Goal: Communication & Community: Answer question/provide support

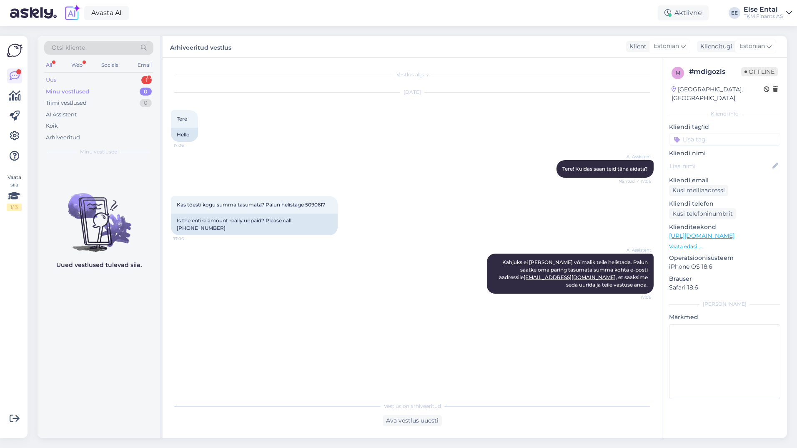
click at [78, 76] on div "Uus 1" at bounding box center [98, 80] width 109 height 12
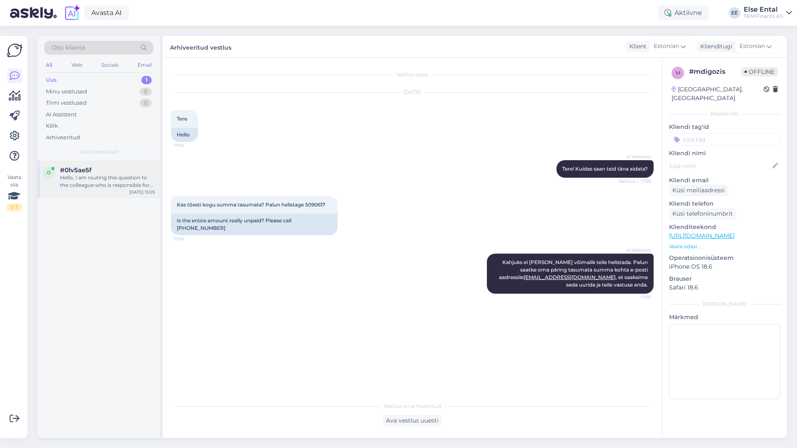
click at [80, 177] on div "Hello, I am routing this question to the colleague who is responsible for this …" at bounding box center [107, 181] width 95 height 15
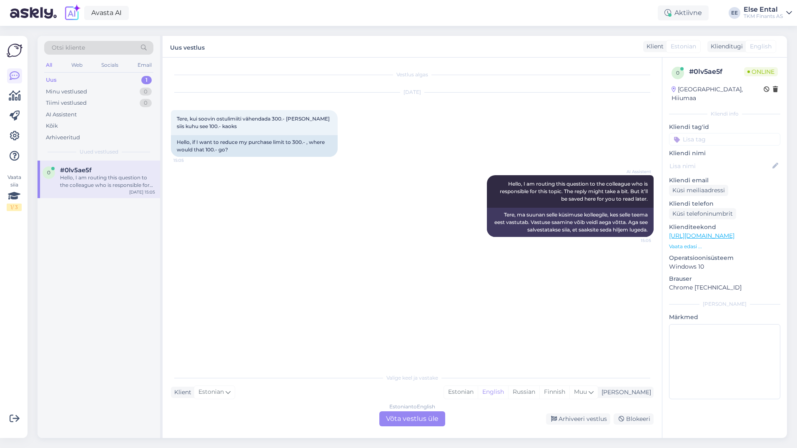
click at [400, 419] on div "Estonian to English Võta vestlus üle" at bounding box center [412, 418] width 66 height 15
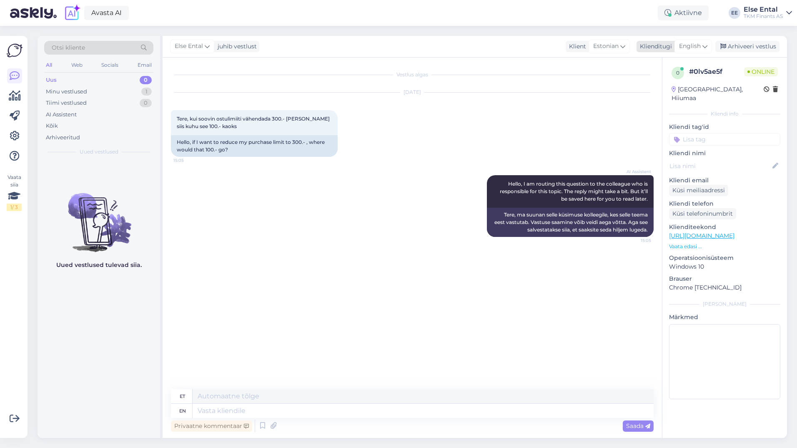
click at [695, 45] on span "English" at bounding box center [690, 46] width 22 height 9
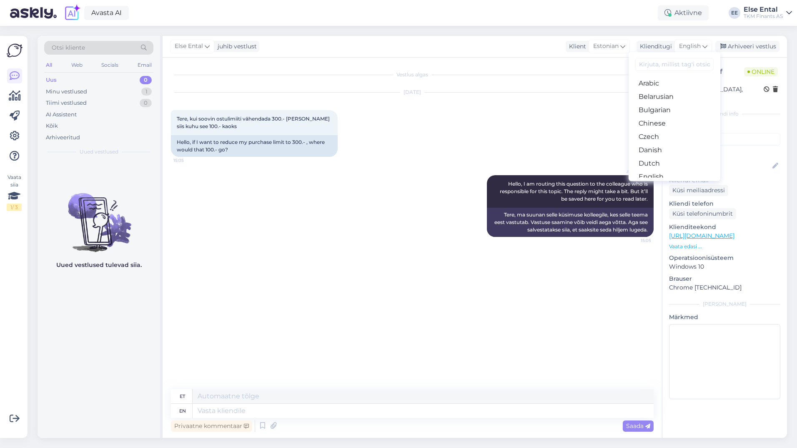
click at [665, 183] on link "Estonian" at bounding box center [675, 189] width 92 height 13
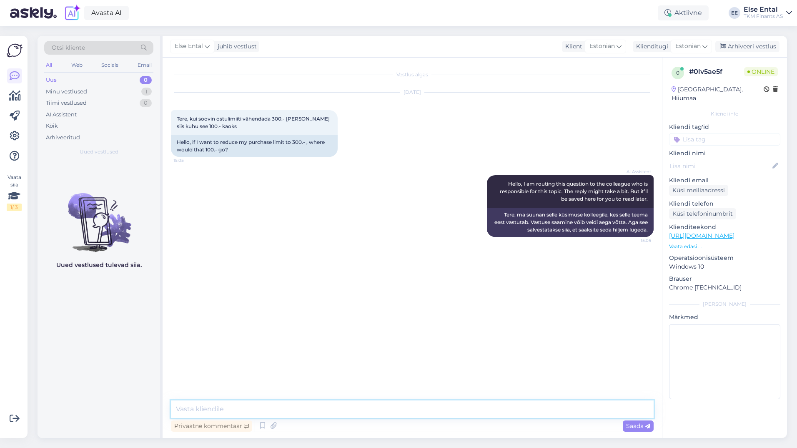
click at [274, 407] on textarea at bounding box center [412, 409] width 483 height 18
click at [298, 408] on textarea "Tere, sel juhul väheneks Teie" at bounding box center [412, 409] width 483 height 18
click at [201, 408] on textarea "Tere, sel juhul väheneks Teie" at bounding box center [412, 409] width 483 height 18
click at [203, 408] on textarea "Tere, sel juhul väheneks Teie" at bounding box center [412, 409] width 483 height 18
click at [301, 414] on textarea "Tere, sellisel juhul väheneks Teie" at bounding box center [412, 409] width 483 height 18
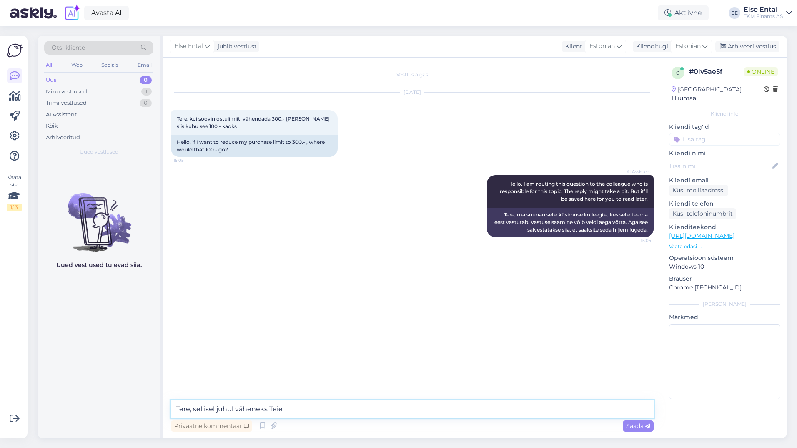
click at [306, 410] on textarea "Tere, sellisel juhul väheneks Teie" at bounding box center [412, 409] width 483 height 18
click at [328, 413] on textarea "Tere, sellisel juhul väheneks Teie" at bounding box center [412, 409] width 483 height 18
drag, startPoint x: 482, startPoint y: 413, endPoint x: 315, endPoint y: 406, distance: 167.3
click at [315, 406] on textarea "Tere, sellisel juhul väheneks Teie igakuine krediidilimiit 300 euro pealt 100 e…" at bounding box center [412, 409] width 483 height 18
click at [479, 409] on textarea "Tere, sellisel juhul väheneks Teie igakuine krediidilimiit 300 euro pealt 100 e…" at bounding box center [412, 409] width 483 height 18
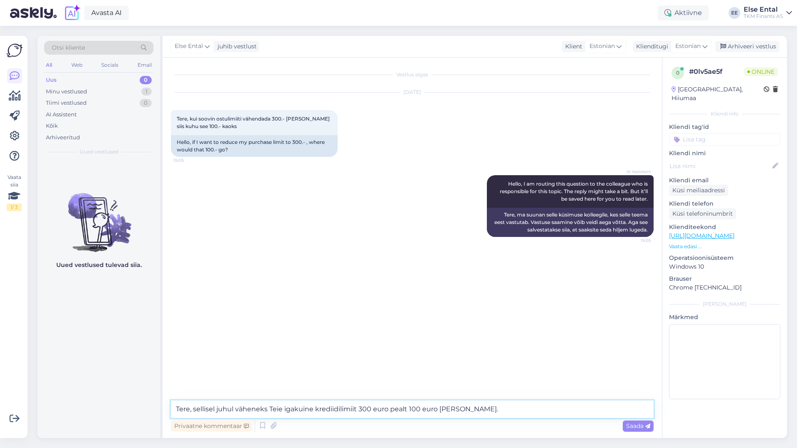
drag, startPoint x: 479, startPoint y: 409, endPoint x: 357, endPoint y: 411, distance: 122.2
click at [357, 411] on textarea "Tere, sellisel juhul väheneks Teie igakuine krediidilimiit 300 euro pealt 100 e…" at bounding box center [412, 409] width 483 height 18
click at [358, 409] on textarea "Tere, sellisel juhul väheneks Teie igakuine krediidilimiit. Kuna tegemist on kr…" at bounding box center [412, 409] width 483 height 18
click at [502, 414] on textarea "Tere, sellisel juhul väheneks Teie igakuine krediidilimiit. Kuna tegemist on kr…" at bounding box center [412, 409] width 483 height 18
click at [502, 411] on textarea "Tere, sellisel juhul väheneks Teie igakuine krediidilimiit. Kuna tegemist on kr…" at bounding box center [412, 409] width 483 height 18
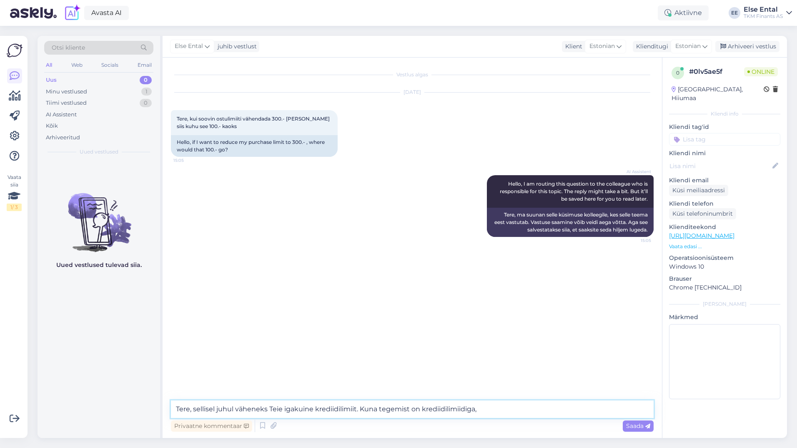
click at [501, 413] on textarea "Tere, sellisel juhul väheneks Teie igakuine krediidilimiit. Kuna tegemist on kr…" at bounding box center [412, 409] width 483 height 18
click at [500, 410] on textarea "Tere, sellisel juhul väheneks Teie igakuine krediidilimiit. Kuna tegemist on kr…" at bounding box center [412, 409] width 483 height 18
click at [314, 414] on textarea "Tere, sellisel juhul väheneks Teie igakuine krediidilimiit. Kuna tegemist on kr…" at bounding box center [412, 409] width 483 height 18
drag, startPoint x: 561, startPoint y: 408, endPoint x: 365, endPoint y: 401, distance: 195.7
click at [365, 401] on textarea "Tere, sellisel juhul väheneks Teie igakuine krediidilimiit. Kuna tegemist on kr…" at bounding box center [412, 409] width 483 height 18
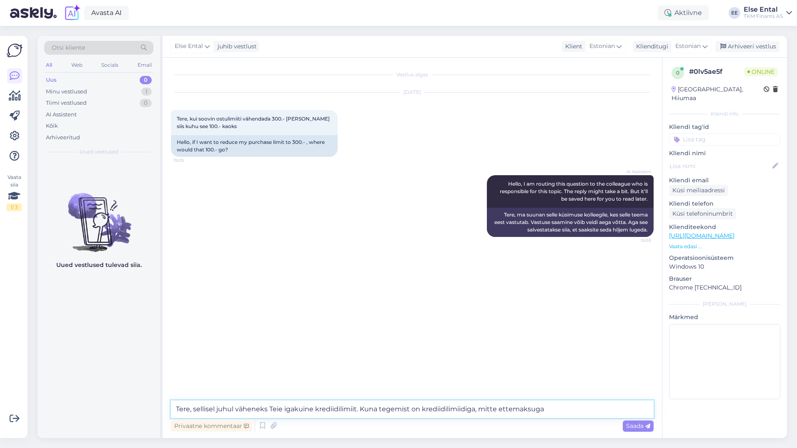
click at [381, 406] on textarea "Tere, sellisel juhul väheneks Teie igakuine krediidilimiit. Kuna tegemist on kr…" at bounding box center [412, 409] width 483 height 18
drag, startPoint x: 382, startPoint y: 408, endPoint x: 361, endPoint y: 405, distance: 20.6
click at [361, 405] on textarea "Tere, sellisel juhul väheneks Teie igakuine krediidilimiit. Kuna tegemist on kr…" at bounding box center [412, 409] width 483 height 18
drag, startPoint x: 597, startPoint y: 411, endPoint x: 519, endPoint y: 412, distance: 78.0
click at [519, 412] on textarea "Tere, sellisel juhul väheneks Teie igakuine krediidilimiit. Ostulimiidi näol on…" at bounding box center [412, 409] width 483 height 18
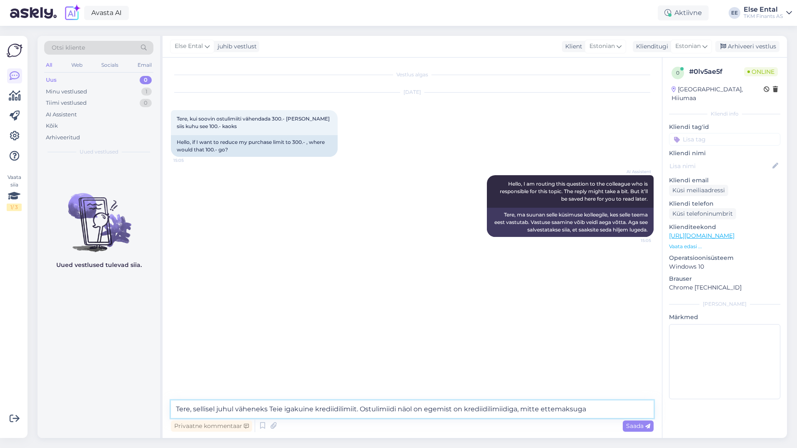
click at [593, 406] on textarea "Tere, sellisel juhul väheneks Teie igakuine krediidilimiit. Ostulimiidi näol on…" at bounding box center [412, 409] width 483 height 18
click at [612, 407] on textarea "Tere, sellisel juhul väheneks Teie igakuine krediidilimiit. Ostulimiidi näol on…" at bounding box center [412, 409] width 483 height 18
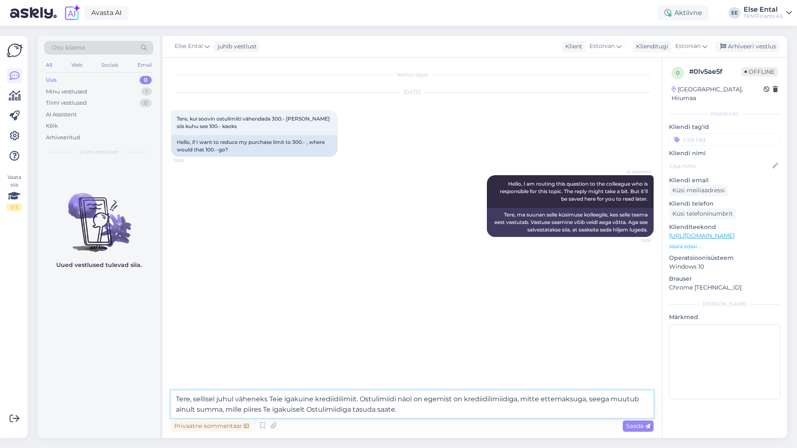
click at [236, 398] on textarea "Tere, sellisel juhul väheneks Teie igakuine krediidilimiit. Ostulimiidi näol on…" at bounding box center [412, 404] width 483 height 28
click at [449, 402] on textarea "Tere, sellisel juhul lihtsalt väheneks Teie igakuine krediidilimiit. Ostulimiid…" at bounding box center [412, 404] width 483 height 28
click at [454, 418] on div "Privaatne kommentaar Saada" at bounding box center [412, 426] width 483 height 16
click at [451, 413] on textarea "Tere, sellisel juhul lihtsalt väheneks Teie igakuine krediidilimiit. Ostulimiid…" at bounding box center [412, 404] width 483 height 28
click at [449, 401] on textarea "Tere, sellisel juhul lihtsalt väheneks Teie igakuine krediidilimiit. Ostulimiid…" at bounding box center [412, 404] width 483 height 28
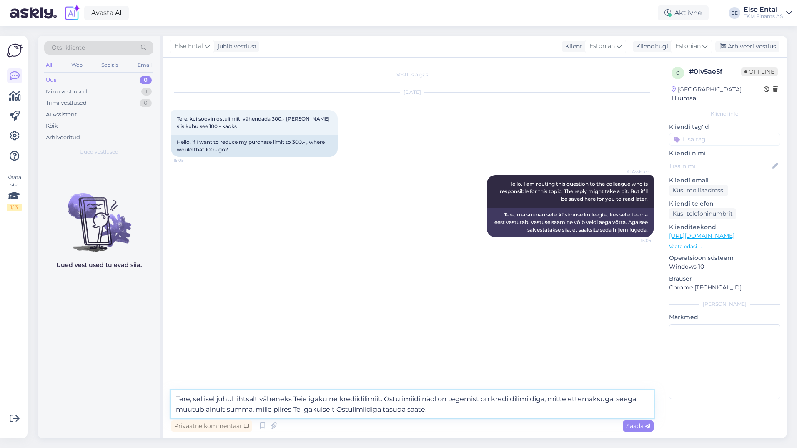
click at [491, 398] on textarea "Tere, sellisel juhul lihtsalt väheneks Teie igakuine krediidilimiit. Ostulimiid…" at bounding box center [412, 404] width 483 height 28
click at [438, 412] on textarea "Tere, sellisel juhul lihtsalt väheneks Teie igakuine krediidilimiit. Ostulimiid…" at bounding box center [412, 404] width 483 height 28
click at [213, 409] on textarea "Tere, sellisel juhul lihtsalt väheneks Teie igakuine krediidilimiit. Ostulimiid…" at bounding box center [412, 404] width 483 height 28
click at [475, 411] on textarea "Tere, sellisel juhul lihtsalt väheneks Teie igakuine krediidilimiit. Ostulimiid…" at bounding box center [412, 404] width 483 height 28
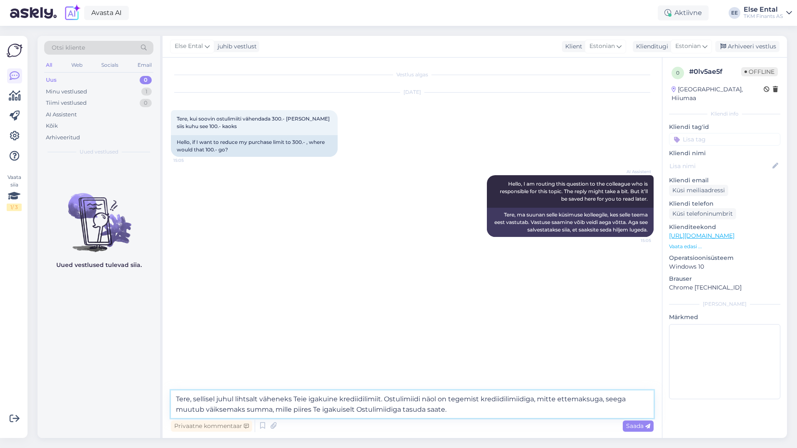
click at [473, 410] on textarea "Tere, sellisel juhul lihtsalt väheneks Teie igakuine krediidilimiit. Ostulimiid…" at bounding box center [412, 404] width 483 height 28
type textarea "Tere, sellisel juhul lihtsalt väheneks Teie igakuine krediidilimiit. Ostulimiid…"
click at [642, 433] on div "Vestlus algas [DATE] Tere, kui soovin ostulimiiti vähendada 300.- [PERSON_NAME]…" at bounding box center [412, 248] width 499 height 380
click at [637, 422] on span "Saada" at bounding box center [638, 426] width 24 height 8
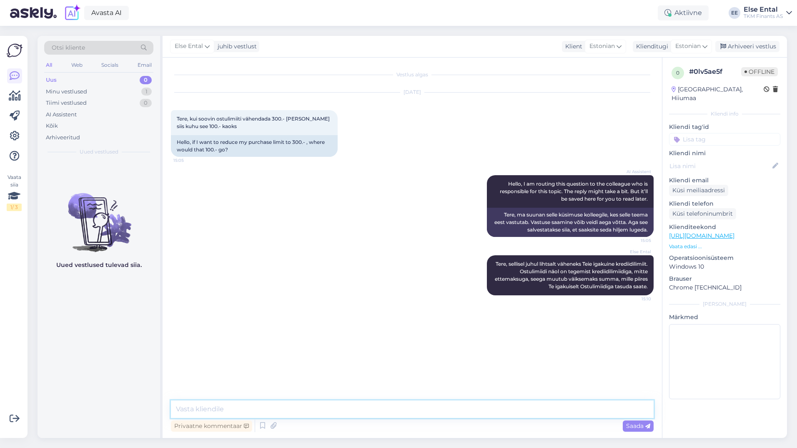
click at [286, 409] on textarea at bounding box center [412, 409] width 483 height 18
click at [67, 94] on div "Minu vestlused" at bounding box center [66, 92] width 41 height 8
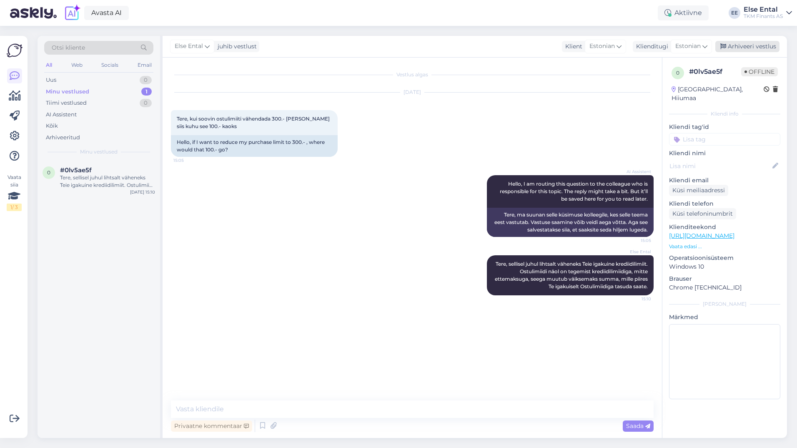
click at [743, 45] on div "Arhiveeri vestlus" at bounding box center [747, 46] width 64 height 11
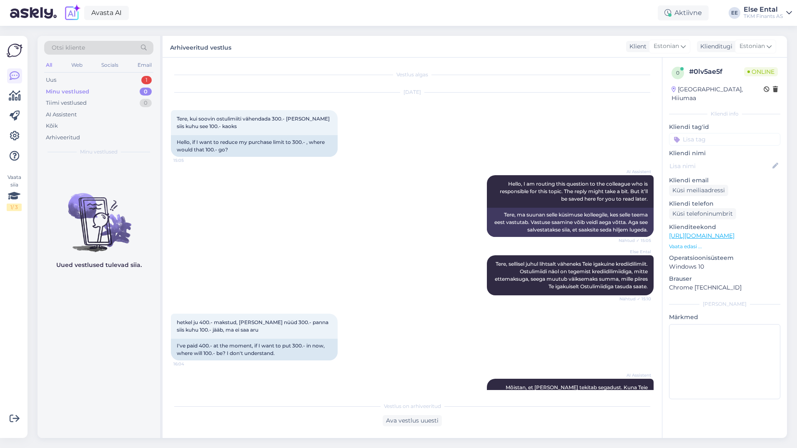
scroll to position [53, 0]
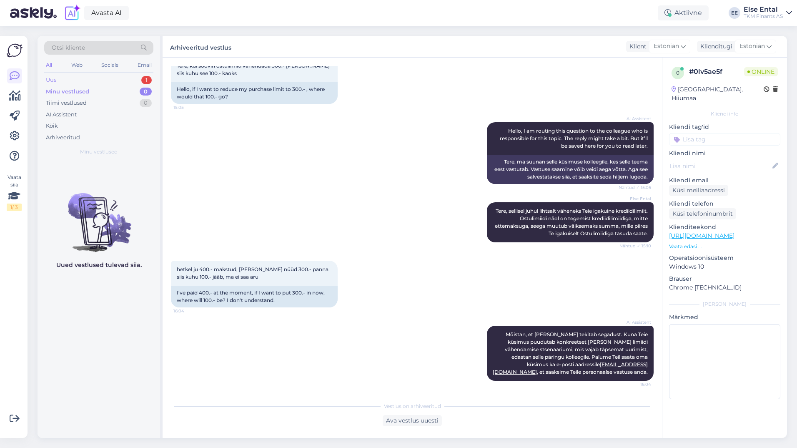
click at [76, 78] on div "Uus 1" at bounding box center [98, 80] width 109 height 12
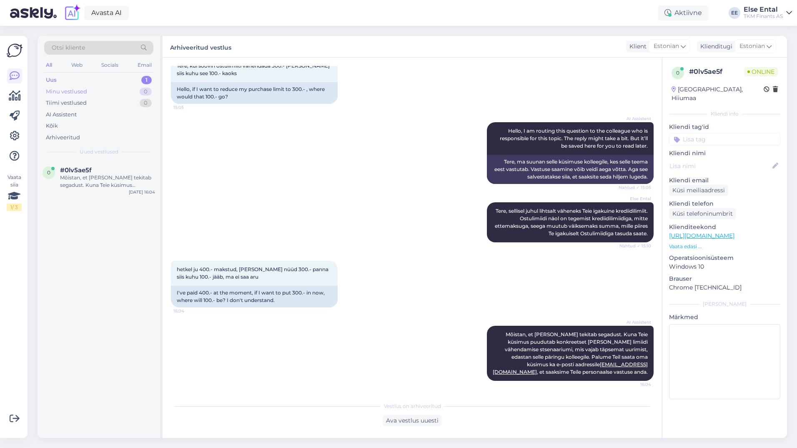
click at [73, 91] on div "Minu vestlused" at bounding box center [66, 92] width 41 height 8
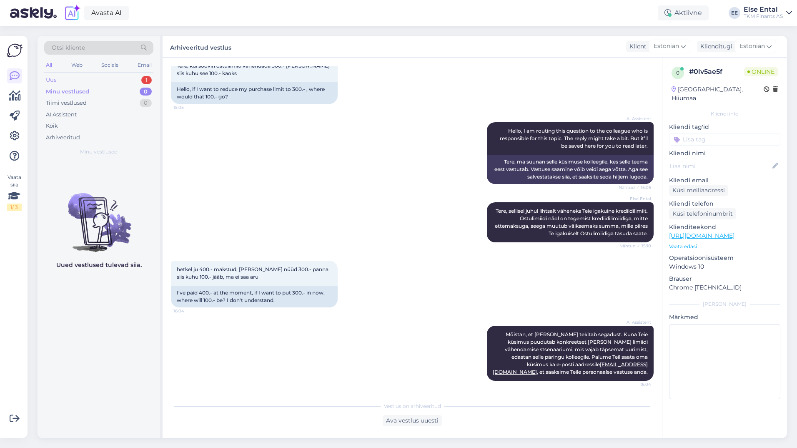
click at [55, 78] on div "Uus" at bounding box center [51, 80] width 10 height 8
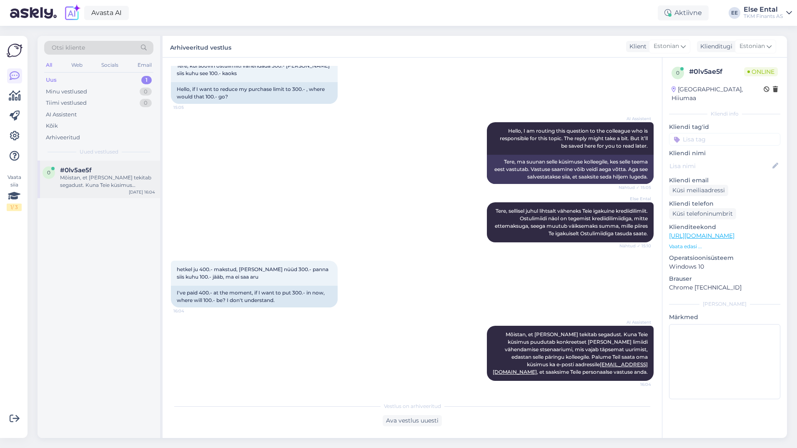
click at [88, 184] on div "Mõistan, et [PERSON_NAME] tekitab segadust. Kuna Teie küsimus puudutab konkreet…" at bounding box center [107, 181] width 95 height 15
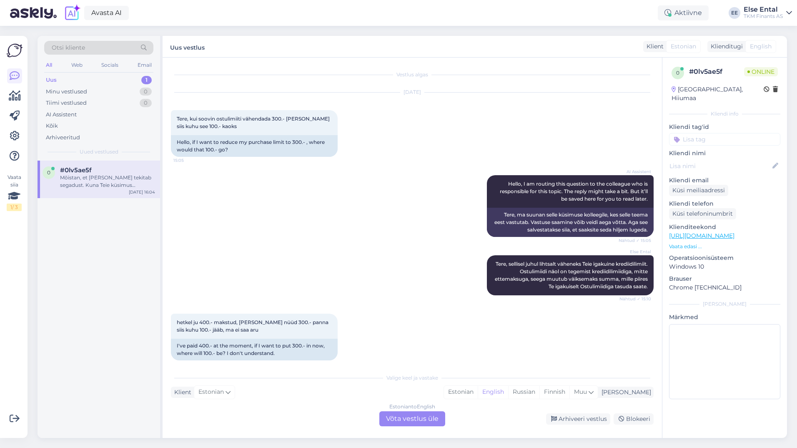
scroll to position [81, 0]
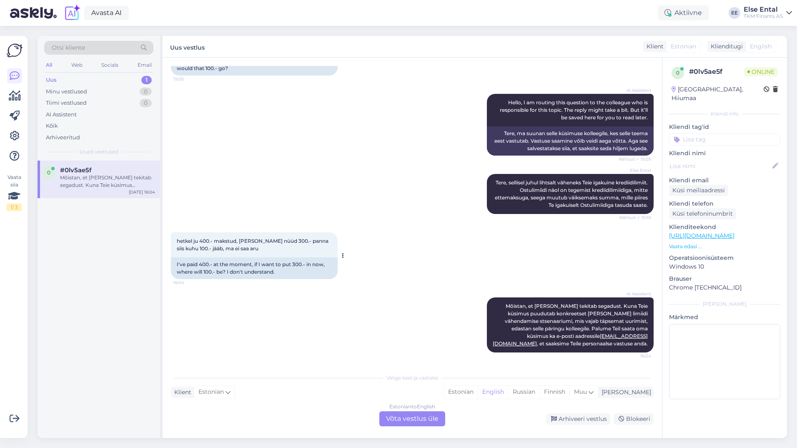
click at [259, 248] on div "hetkel ju 400.- makstud, [PERSON_NAME] nüüd 300.- panna siis kuhu 100.- jääb, m…" at bounding box center [254, 244] width 167 height 25
click at [409, 416] on div "Estonian to English Võta vestlus üle" at bounding box center [412, 418] width 66 height 15
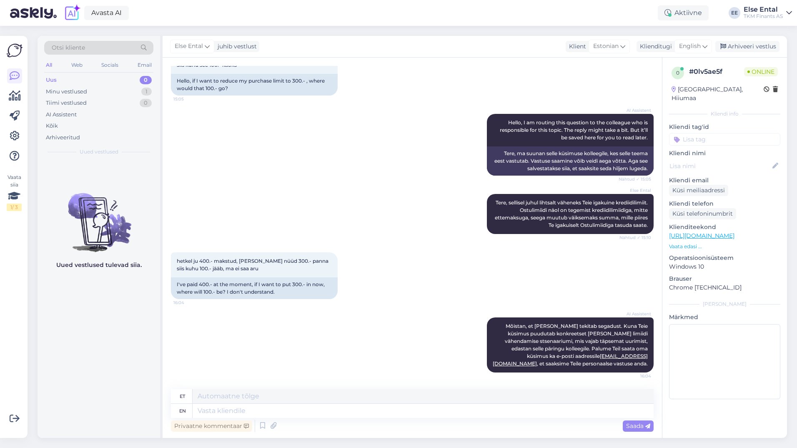
scroll to position [61, 0]
drag, startPoint x: 709, startPoint y: 49, endPoint x: 694, endPoint y: 43, distance: 16.1
click at [707, 48] on div "English" at bounding box center [693, 46] width 38 height 13
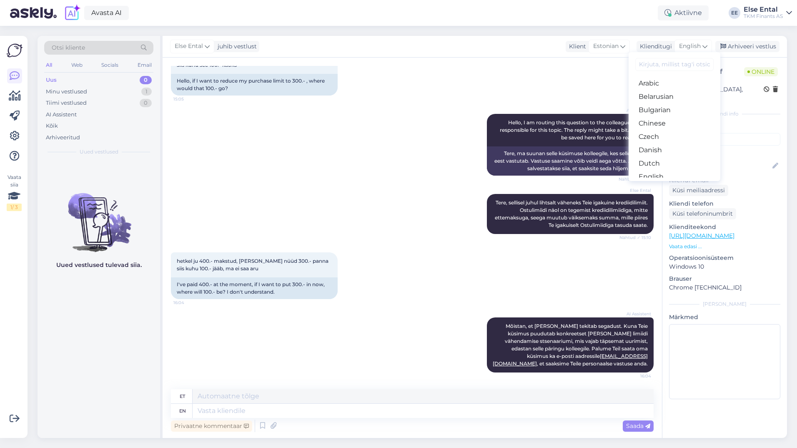
drag, startPoint x: 662, startPoint y: 147, endPoint x: 653, endPoint y: 151, distance: 9.9
click at [662, 183] on link "Estonian" at bounding box center [675, 189] width 92 height 13
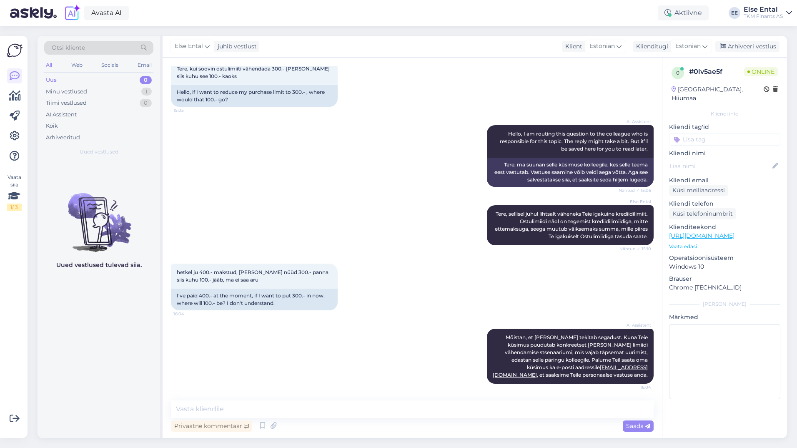
scroll to position [50, 0]
click at [286, 414] on textarea at bounding box center [412, 409] width 483 height 18
click at [261, 425] on icon at bounding box center [263, 425] width 10 height 13
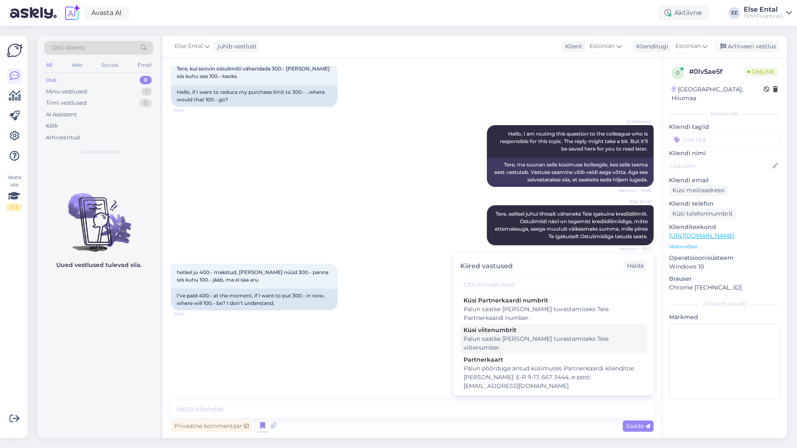
click at [527, 337] on div "Palun saatke [PERSON_NAME] tuvastamiseks Teie viitenumber." at bounding box center [554, 343] width 180 height 18
type textarea "Palun saatke [PERSON_NAME] tuvastamiseks Teie viitenumber."
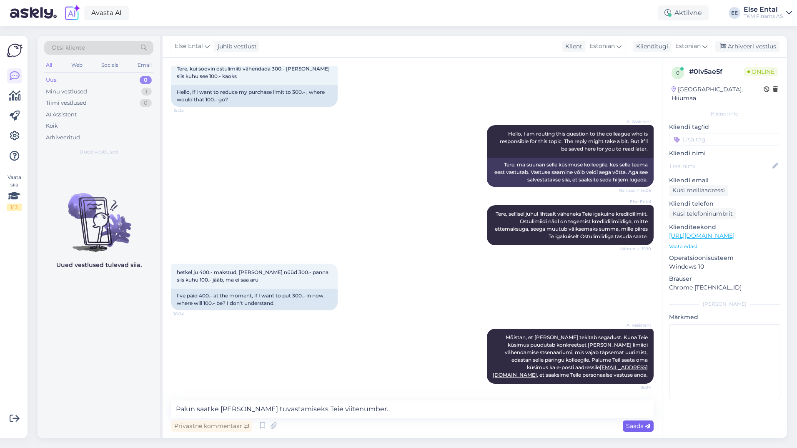
click at [629, 423] on span "Saada" at bounding box center [638, 426] width 24 height 8
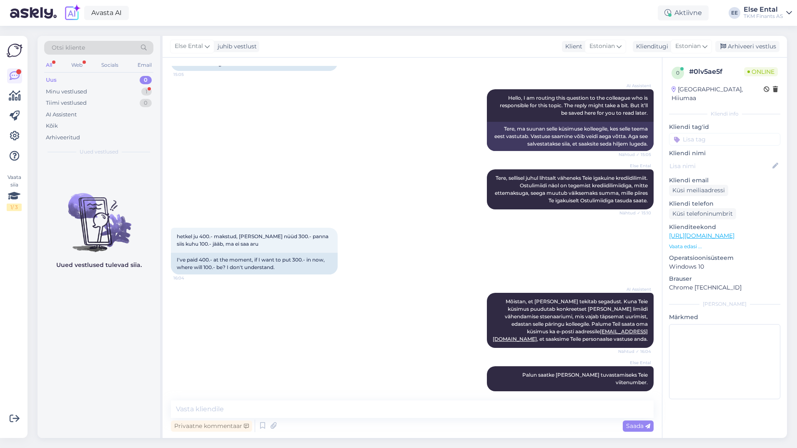
scroll to position [122, 0]
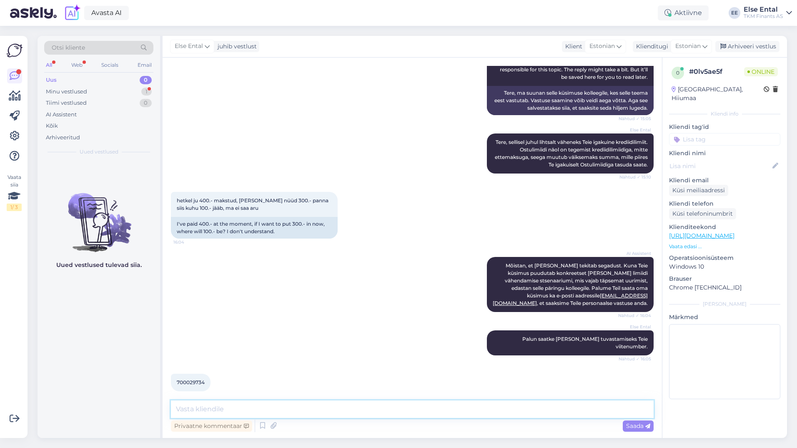
click at [227, 402] on textarea at bounding box center [412, 409] width 483 height 18
click at [193, 379] on span "700029734" at bounding box center [191, 382] width 28 height 6
copy div "700029734 16:05"
click at [218, 412] on textarea at bounding box center [412, 409] width 483 height 18
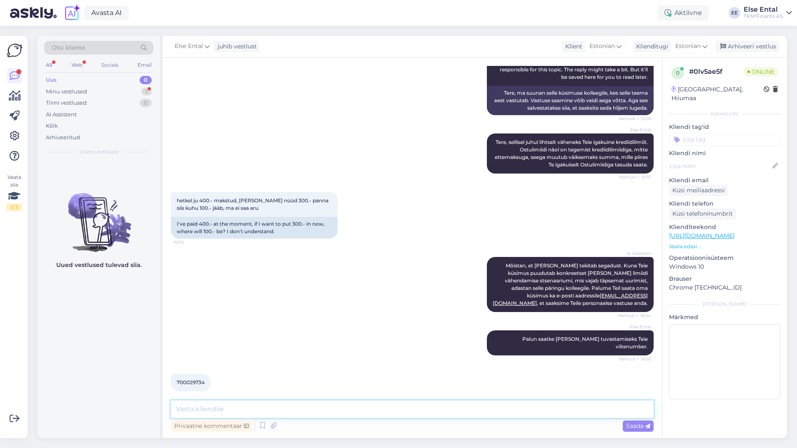
click at [268, 407] on textarea at bounding box center [412, 409] width 483 height 18
click at [211, 408] on textarea at bounding box center [412, 409] width 483 height 18
paste textarea "Kinnitame laekumist TKMF-i kontole .09.2025 summas eurot."
drag, startPoint x: 308, startPoint y: 409, endPoint x: 300, endPoint y: 409, distance: 8.8
click at [300, 409] on textarea "Kinnitame laekumist TKMF-i kontole .09.2025 summas eurot." at bounding box center [412, 409] width 483 height 18
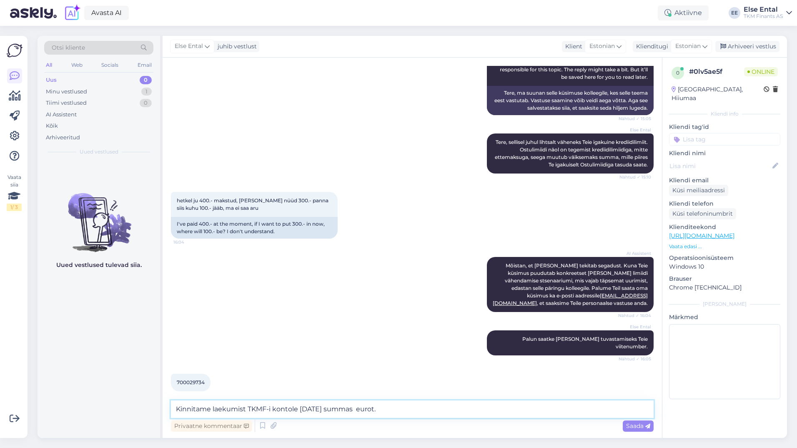
click at [364, 411] on textarea "Kinnitame laekumist TKMF-i kontole [DATE] summas eurot." at bounding box center [412, 409] width 483 height 18
click at [366, 409] on textarea "Kinnitame laekumist TKMF-i kontole [DATE] summas eurot." at bounding box center [412, 409] width 483 height 18
paste textarea "397.75"
click at [378, 410] on textarea "Kinnitame laekumist TKMF-i kontole [DATE] summas 397.75 eurot." at bounding box center [412, 409] width 483 height 18
click at [425, 412] on textarea "Kinnitame laekumist TKMF-i kontole [DATE] summas 397,75 eurot." at bounding box center [412, 409] width 483 height 18
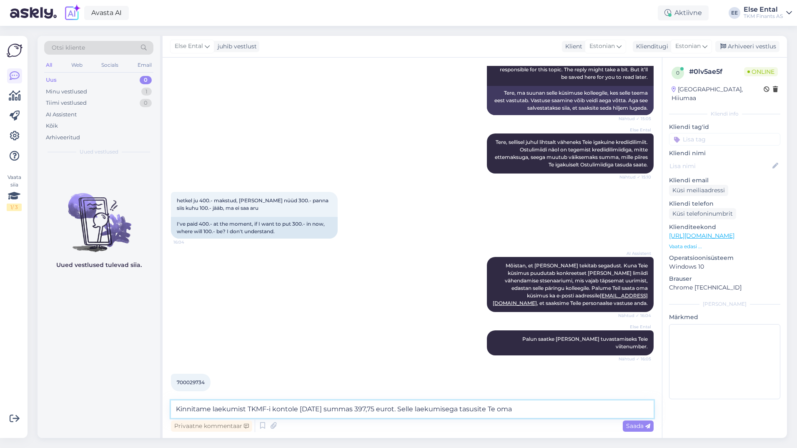
click at [535, 411] on textarea "Kinnitame laekumist TKMF-i kontole [DATE] summas 397,75 eurot. Selle laekumiseg…" at bounding box center [412, 409] width 483 height 18
click at [536, 409] on textarea "Kinnitame laekumist TKMF-i kontole [DATE] summas 397,75 eurot. Selle laekumiseg…" at bounding box center [412, 409] width 483 height 18
paste textarea "1254954"
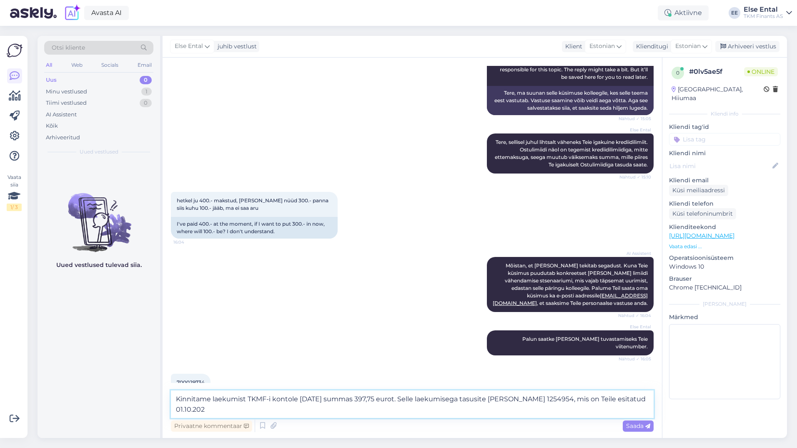
scroll to position [130, 0]
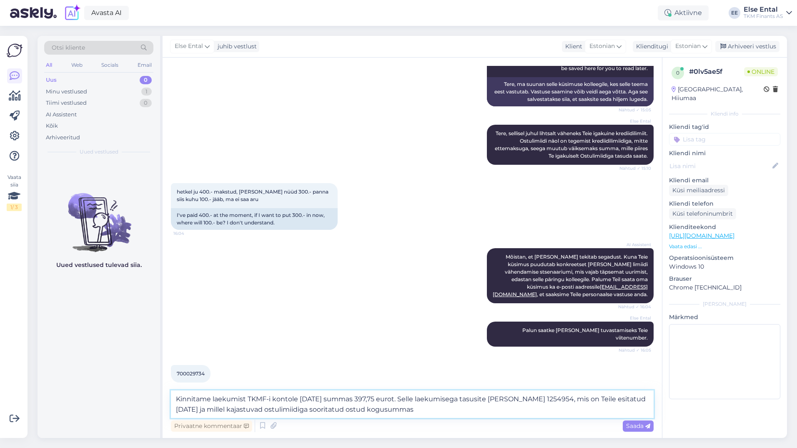
drag, startPoint x: 386, startPoint y: 398, endPoint x: 366, endPoint y: 398, distance: 20.4
click at [366, 398] on textarea "Kinnitame laekumist TKMF-i kontole [DATE] summas 397,75 eurot. Selle laekumiseg…" at bounding box center [412, 404] width 483 height 28
click at [449, 411] on textarea "Kinnitame laekumist TKMF-i kontole [DATE] summas 397,75 eurot. Selle laekumiseg…" at bounding box center [412, 404] width 483 height 28
paste textarea "397,75"
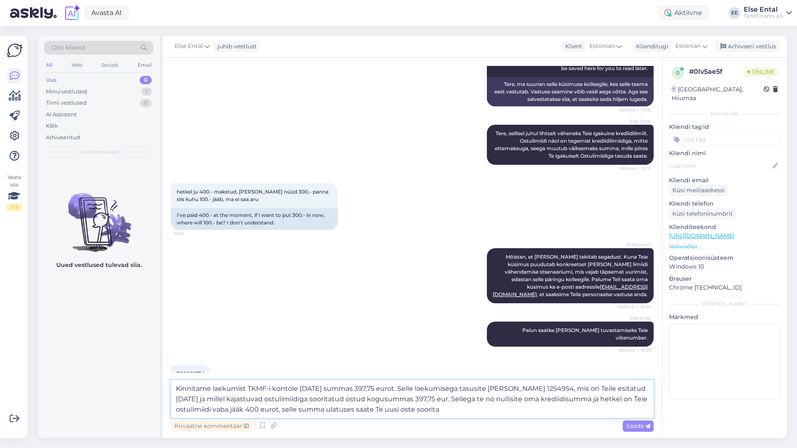
click at [399, 410] on textarea "Kinnitame laekumist TKMF-i kontole [DATE] summas 397,75 eurot. Selle laekumiseg…" at bounding box center [412, 399] width 483 height 38
click at [514, 410] on textarea "Kinnitame laekumist TKMF-i kontole [DATE] summas 397,75 eurot. Selle laekumiseg…" at bounding box center [412, 399] width 483 height 38
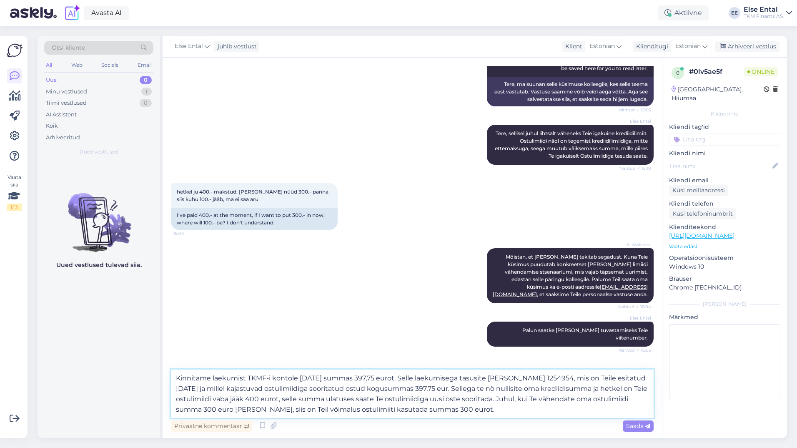
click at [376, 390] on textarea "Kinnitame laekumist TKMF-i kontole [DATE] summas 397,75 eurot. Selle laekumiseg…" at bounding box center [412, 393] width 483 height 48
type textarea "Kinnitame laekumist TKMF-i kontole [DATE] summas 397,75 eurot. Selle laekumiseg…"
click at [587, 415] on textarea "Kinnitame laekumist TKMF-i kontole [DATE] summas 397,75 eurot. Selle laekumiseg…" at bounding box center [412, 393] width 483 height 48
click at [583, 411] on textarea "Kinnitame laekumist TKMF-i kontole [DATE] summas 397,75 eurot. Selle laekumiseg…" at bounding box center [412, 393] width 483 height 48
click at [581, 413] on textarea "Kinnitame laekumist TKMF-i kontole [DATE] summas 397,75 eurot. Selle laekumiseg…" at bounding box center [412, 393] width 483 height 48
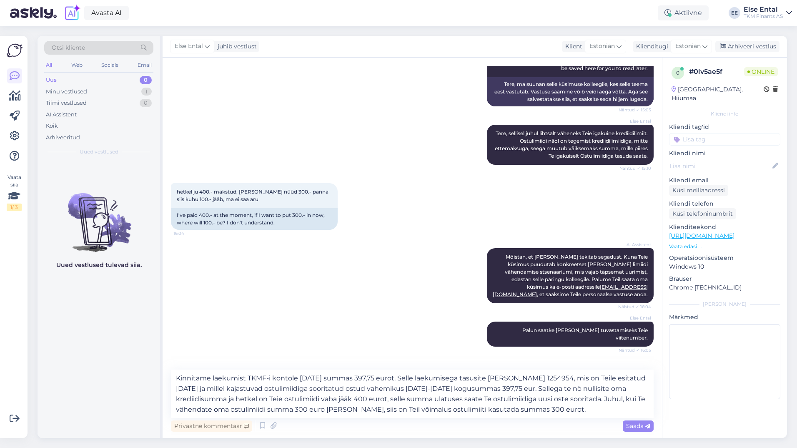
click at [633, 424] on span "Saada" at bounding box center [638, 426] width 24 height 8
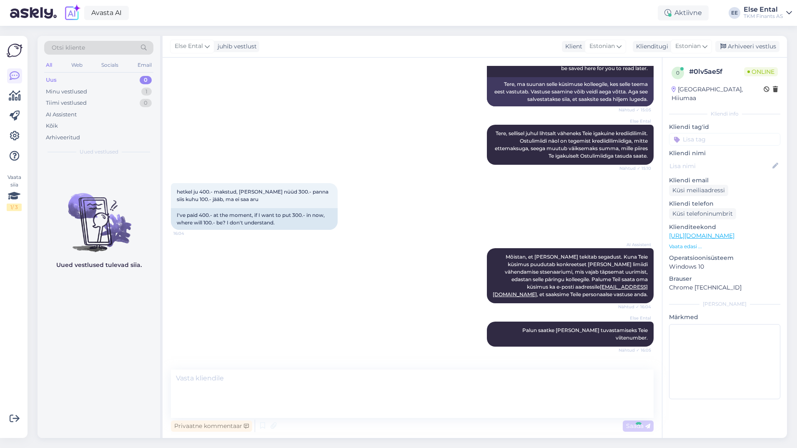
scroll to position [225, 0]
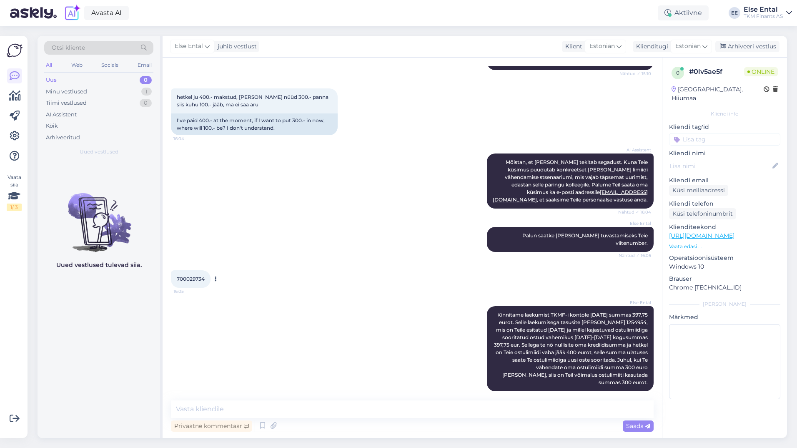
click at [190, 276] on span "700029734" at bounding box center [191, 279] width 28 height 6
copy div "700029734 16:05"
drag, startPoint x: 723, startPoint y: 72, endPoint x: 688, endPoint y: 74, distance: 35.1
click at [688, 74] on div "0 # 0lv5ae5f Online" at bounding box center [725, 73] width 106 height 13
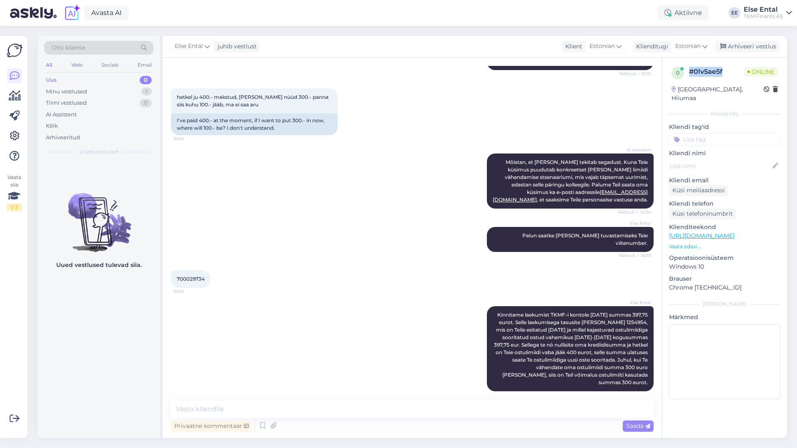
copy div "# 0lv5ae5f"
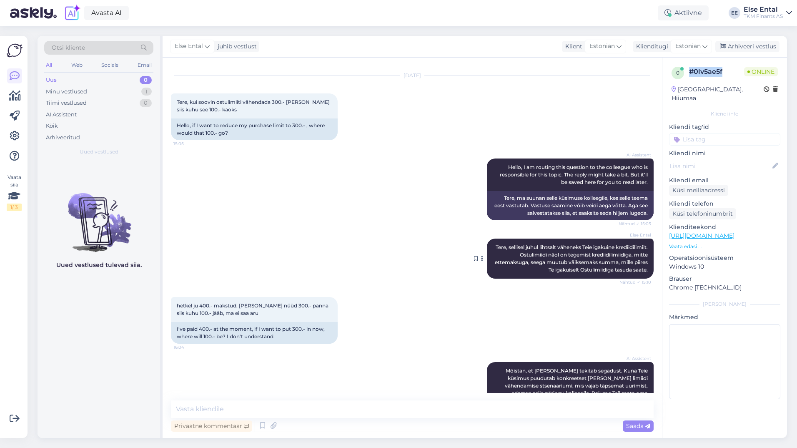
scroll to position [0, 0]
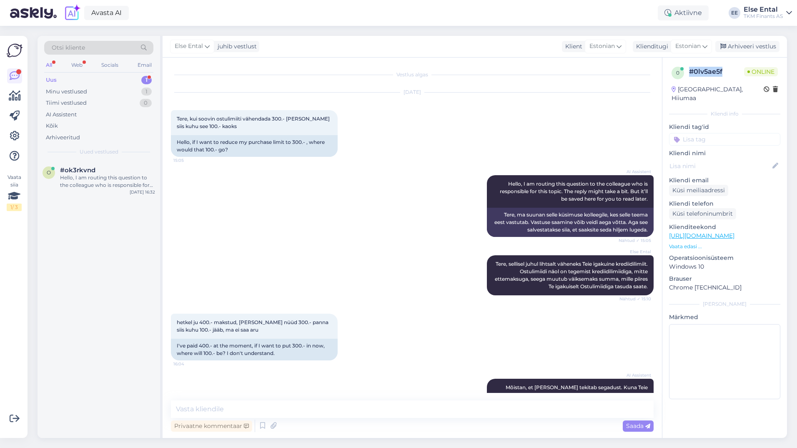
click at [68, 80] on div "Uus 1" at bounding box center [98, 80] width 109 height 12
click at [81, 179] on div "Hello, I am routing this question to the colleague who is responsible for this …" at bounding box center [107, 181] width 95 height 15
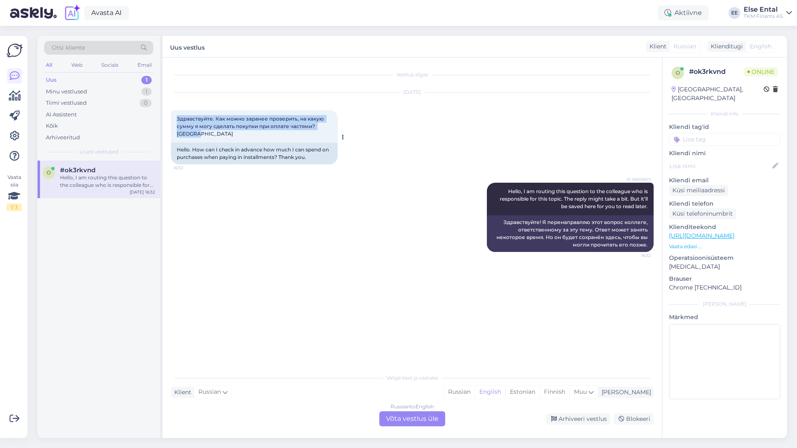
drag, startPoint x: 211, startPoint y: 138, endPoint x: 173, endPoint y: 119, distance: 42.0
click at [173, 119] on div "Здравствуйте. Как можно заранее проверить, на какую сумму я могу сделать покупк…" at bounding box center [254, 126] width 167 height 33
drag, startPoint x: 173, startPoint y: 119, endPoint x: 197, endPoint y: 126, distance: 24.9
copy span "Здравствуйте. Как можно заранее проверить, на какую сумму я могу сделать покупк…"
click at [416, 422] on div "Russian to English Võta vestlus üle" at bounding box center [412, 418] width 66 height 15
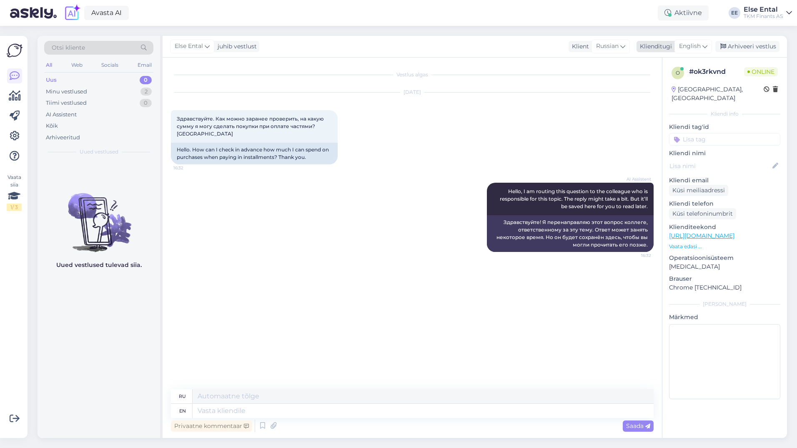
click at [695, 49] on span "English" at bounding box center [690, 46] width 22 height 9
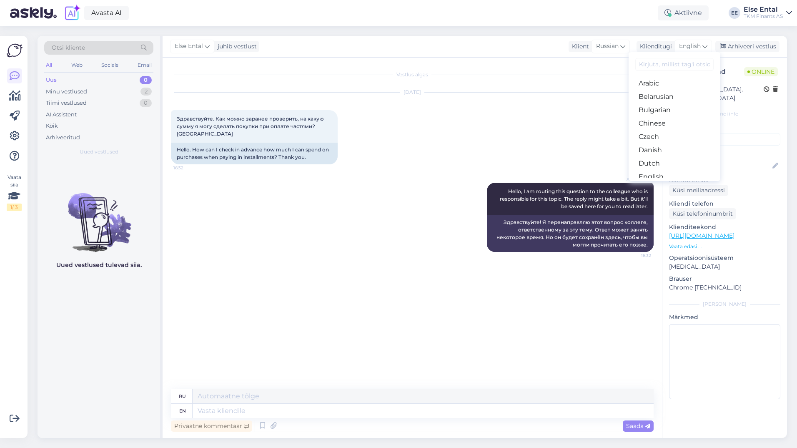
click at [665, 183] on link "Estonian" at bounding box center [675, 189] width 92 height 13
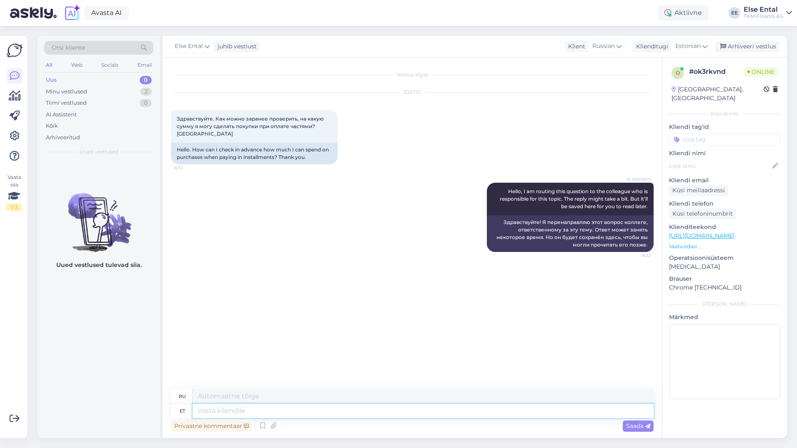
click at [239, 414] on textarea at bounding box center [423, 410] width 461 height 14
click at [279, 414] on textarea at bounding box center [423, 410] width 461 height 14
click at [273, 414] on textarea at bounding box center [423, 410] width 461 height 14
click at [221, 414] on textarea at bounding box center [423, 410] width 461 height 14
type textarea "Tere,"
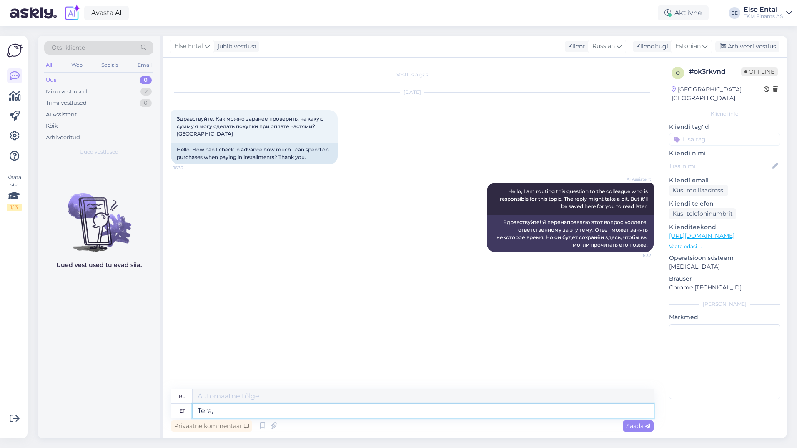
type textarea "Привет"
type textarea "Tere,"
type textarea "Привет,"
type textarea "Tere, see"
type textarea "Привет, это"
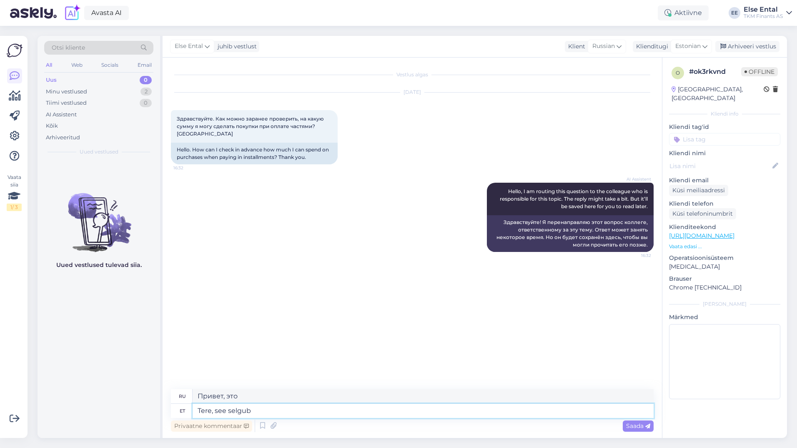
type textarea "Tere, see selgub"
type textarea "Привет, оказывается."
type textarea "Tere, see selgub"
type textarea "Привет, оказывается."
type textarea "Tere, see selgub TK"
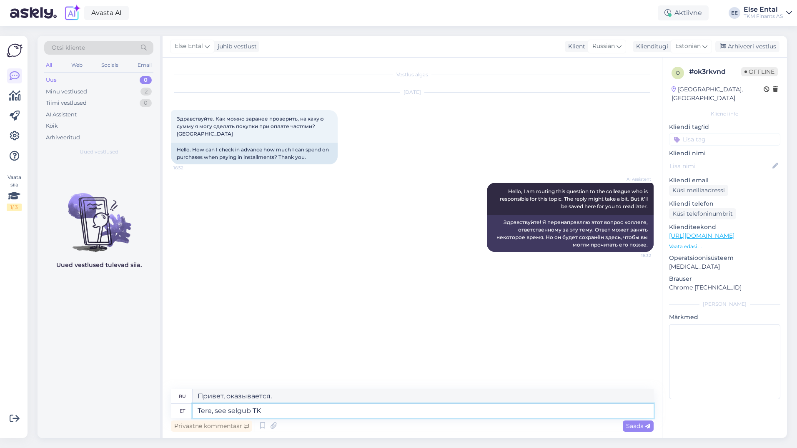
type textarea "Привет, это ясно, ТК."
type textarea "Tere, see selgub TKMF-i"
type textarea "Привет, оказывается TKMF"
paste textarea "krediidivõimelisuse hindamise tulemuse põhjal"
type textarea "Tere, see selgub TKMF-i krediidivõimelisuse hindamise tulemuse põhjal"
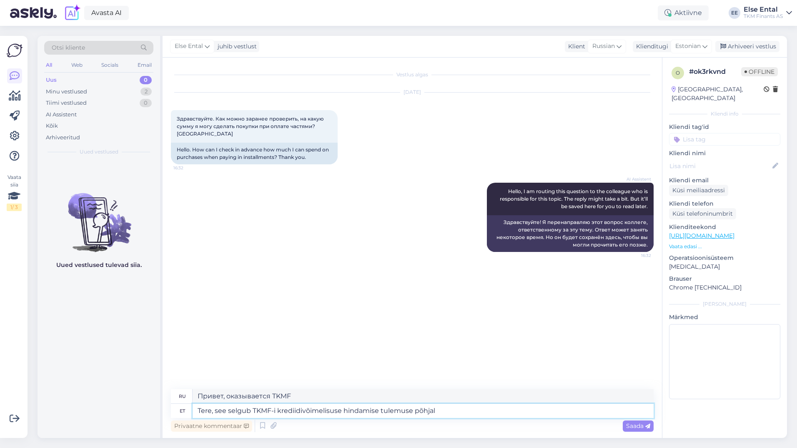
type textarea "Здравствуйте, это определяется на основании результатов оценки кредитоспособнос…"
click at [459, 409] on textarea "Tere, see selgub TKMF-i krediidivõimelisuse hindamise tulemuse põhjal" at bounding box center [423, 410] width 461 height 14
click at [458, 409] on textarea "Tere, see selgub TKMF-i krediidivõimelisuse hindamise tulemuse põhjal" at bounding box center [423, 410] width 461 height 14
click at [451, 404] on textarea "Tere, see selgub TKMF-i krediidivõimelisuse hindamise tulemuse põhjal." at bounding box center [423, 410] width 461 height 14
paste textarea "Vastutustundliku laenamise printsiipe järgides teostab Creditinfo Eesti AS erin…"
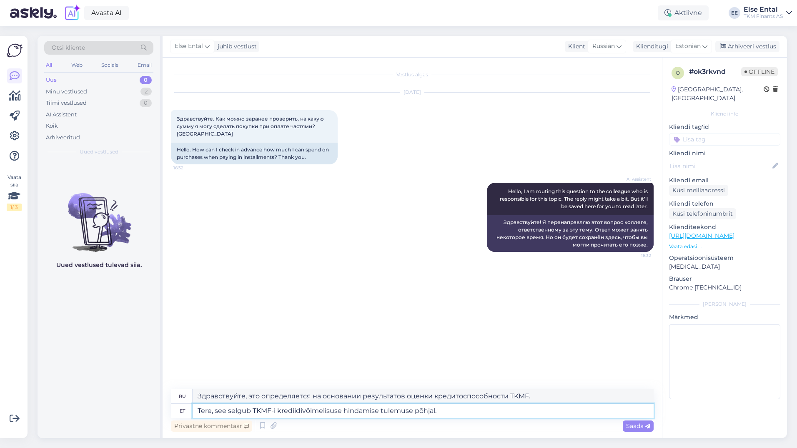
type textarea "Tere, see selgub TKMF-i krediidivõimelisuse hindamise tulemuse põhjal. Vastutus…"
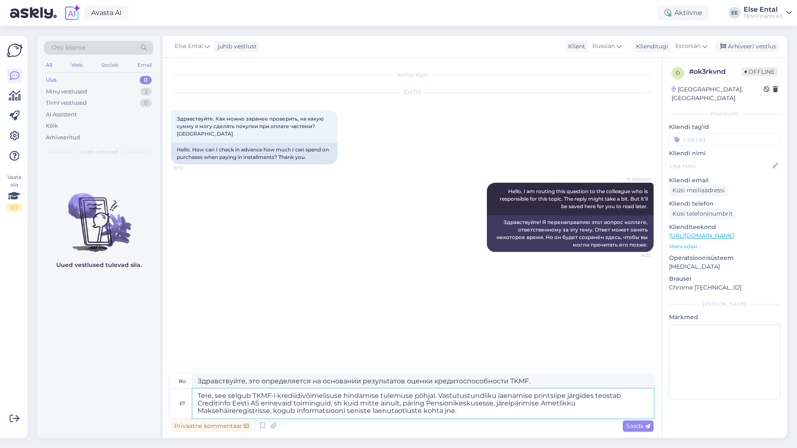
type textarea "Здравствуйте! Это определяется на основании результатов оценки кредитоспособнос…"
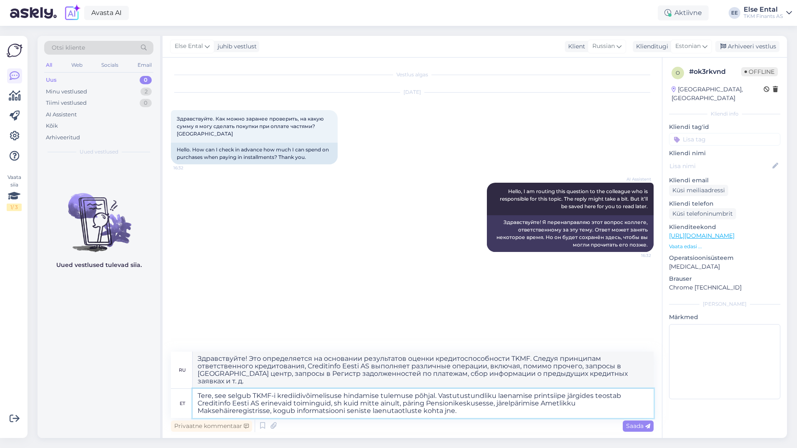
click at [439, 396] on textarea "Tere, see selgub TKMF-i krediidivõimelisuse hindamise tulemuse põhjal. Vastutus…" at bounding box center [423, 402] width 461 height 29
type textarea "Tere, see selgub TKMF-i krediidivõimelisuse hindamise tulemuse põhjal. Vastutus…"
type textarea "Здравствуйте, это определяется на основании результатов оценки кредитоспособнос…"
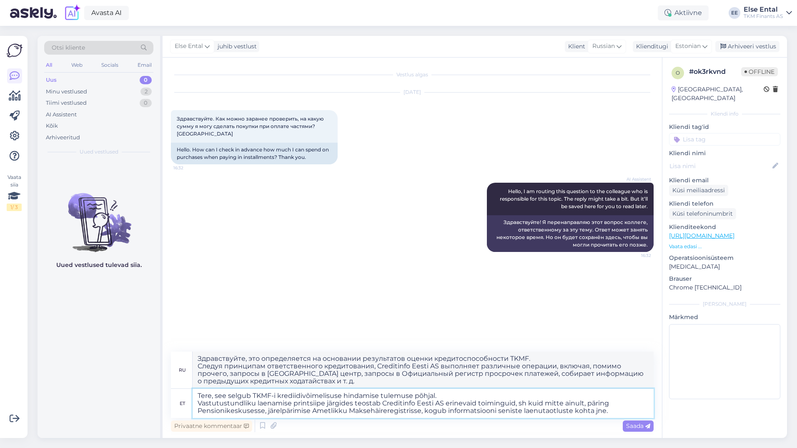
click at [484, 394] on textarea "Tere, see selgub TKMF-i krediidivõimelisuse hindamise tulemuse põhjal. Vastutus…" at bounding box center [423, 402] width 461 height 29
click at [444, 398] on textarea "Tere, see selgub TKMF-i krediidivõimelisuse hindamise tulemuse põhjal. Vastutus…" at bounding box center [423, 402] width 461 height 29
click at [434, 395] on textarea "Tere, see selgub TKMF-i krediidivõimelisuse hindamise tulemuse põhjal. Vastutus…" at bounding box center [423, 402] width 461 height 29
click at [435, 395] on textarea "Tere, see selgub TKMF-i krediidivõimelisuse hindamise tulemuse põhjal. Vastutus…" at bounding box center [423, 402] width 461 height 29
type textarea "Tere, see selgub TKMF-i krediidivõimelisuse hindamise tulemuse põhjal pea. Vast…"
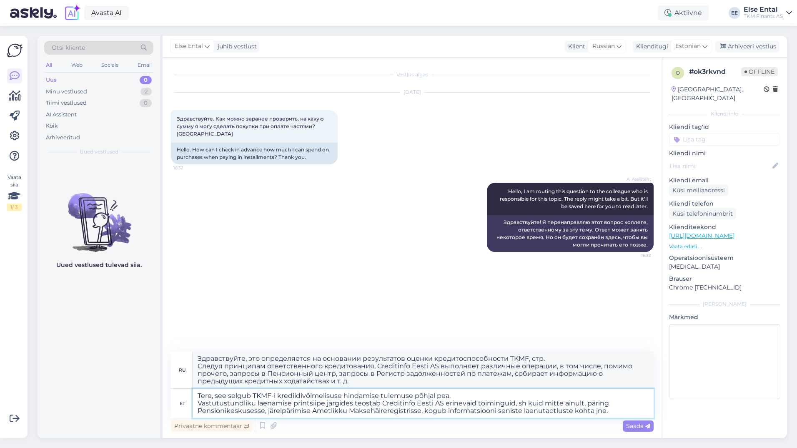
type textarea "Здравствуйте, это выявлено на основании результатов оценки кредитоспособности T…"
type textarea "Tere, see selgub TKMF-i krediidivõimelisuse hindamise tulemuse põhjal [PERSON_N…"
type textarea "Здравствуйте, это в основном определяется на основании результатов оценки креди…"
type textarea "Tere, see selgub TKMF-i krediidivõimelisuse hindamise tulemuse põhjal [PERSON_N…"
type textarea "Здравствуйте, это определяется на основании результатов оценки кредитоспособнос…"
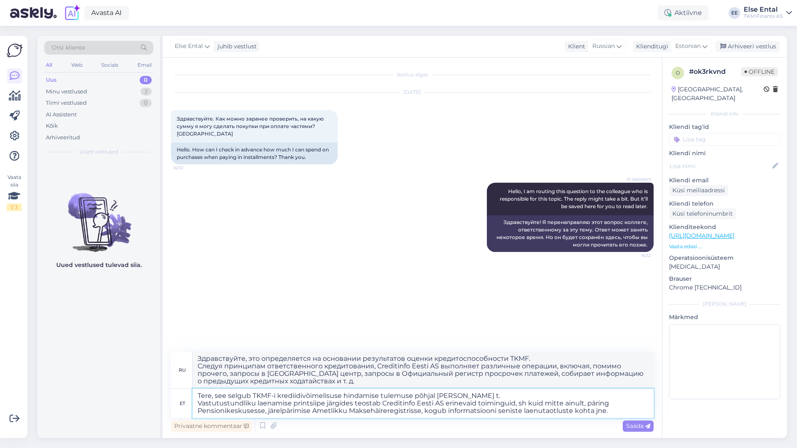
type textarea "Tere, see selgub TKMF-i krediidivõimelisuse hindamise tulemuse põhjal [PERSON_N…"
type textarea "Здравствуйте, это определяется на основании результатов оценки кредитоспособнос…"
type textarea "Tere, see selgub TKMF-i krediidivõimelisuse hindamise tulemuse põhjal [PERSON_N…"
type textarea "Здравствуйте, это ведь выяснилось по результатам оценки кредитоспособности TKMF…"
type textarea "Tere, see selgub TKMF-i krediidivõimelisuse hindamise tulemuse põhjal [PERSON_N…"
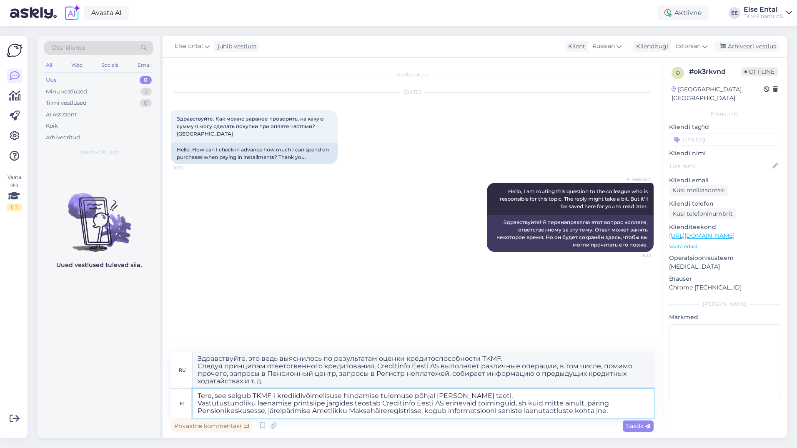
type textarea "Здравствуйте, это определяется на основании результатов оценки кредитоспособнос…"
type textarea "Tere, see selgub TKMF-i krediidivõimelisuse hindamise tulemuse põhjal [PERSON_N…"
type textarea "Здравствуйте, это определяется на основании результатов оценки кредитоспособнос…"
type textarea "Tere, see selgub TKMF-i krediidivõimelisuse hindamise tulemuse põhjal [PERSON_N…"
type textarea "Здравствуйте, это определяется на основании результатов оценки кредитоспособнос…"
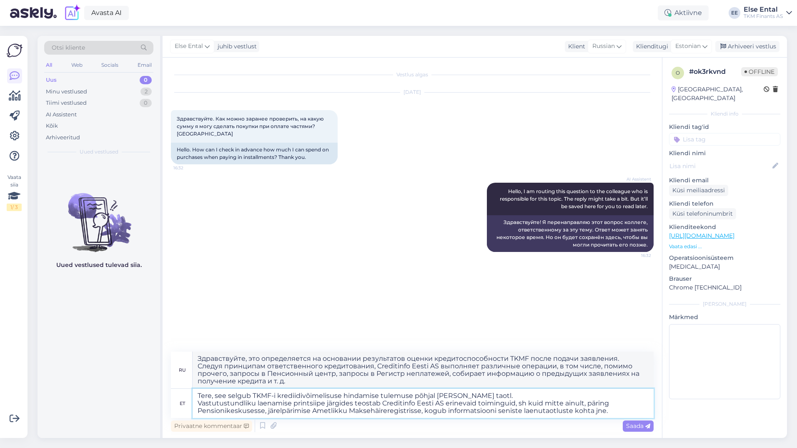
type textarea "Tere, see selgub TKMF-i krediidivõimelisuse hindamise tulemuse põhjal [PERSON_N…"
type textarea "Здравствуйте, это определяется на основании результатов оценки кредитоспособнос…"
type textarea "Tere, see selgub TKMF-i krediidivõimelisuse hindamise tulemuse põhjal [PERSON_N…"
type textarea "Здравствуйте, это определяется на основании результатов оценки кредитоспособнос…"
type textarea "Tere, see selgub TKMF-i krediidivõimelisuse hindamise tulemuse põhjal [PERSON_N…"
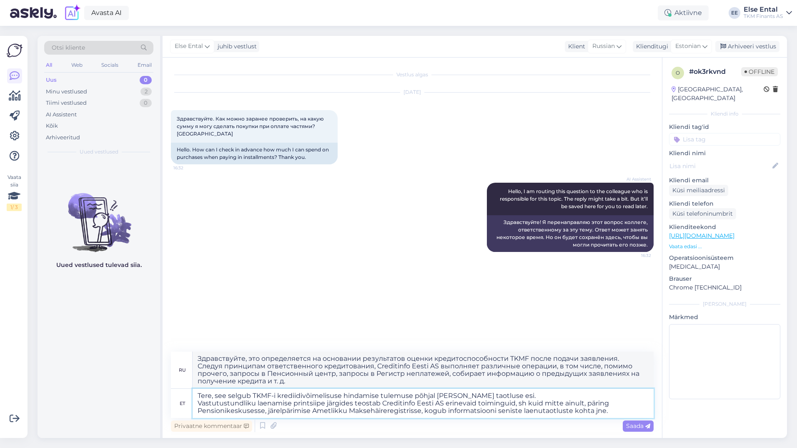
type textarea "Здравствуйте, это определяется на основании результата оценки кредитоспособност…"
type textarea "Tere, see selgub TKMF-i krediidivõimelisuse hindamise tulemuse põhjal [PERSON_N…"
type textarea "Здравствуйте, это определяется на основании результатов оценки кредитоспособнос…"
type textarea "Tere, see selgub TKMF-i krediidivõimelisuse hindamise tulemuse põhjal [PERSON_N…"
type textarea "Здравствуйте, это определяется на основании результатов оценки кредитоспособнос…"
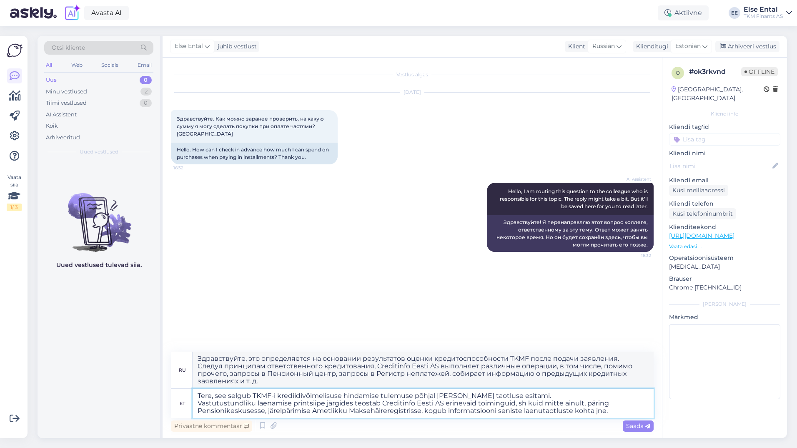
type textarea "Tere, see selgub TKMF-i krediidivõimelisuse hindamise tulemuse põhjal [PERSON_N…"
type textarea "Здравствуйте, это определяется на основании результатов оценки кредитоспособнос…"
type textarea "Tere, see selgub TKMF-i krediidivõimelisuse hindamise tulemuse põhjal [PERSON_N…"
type textarea "Здравствуйте, это определяется на основании результатов оценки кредитоспособнос…"
click at [528, 398] on textarea "Tere, see selgub TKMF-i krediidivõimelisuse hindamise tulemuse põhjal [PERSON_N…" at bounding box center [423, 402] width 461 height 29
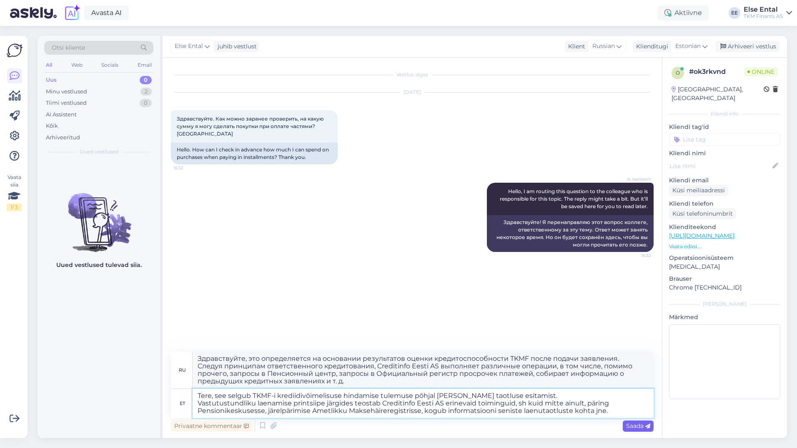
type textarea "Tere, see selgub TKMF-i krediidivõimelisuse hindamise tulemuse põhjal [PERSON_N…"
click at [639, 424] on span "Saada" at bounding box center [638, 426] width 24 height 8
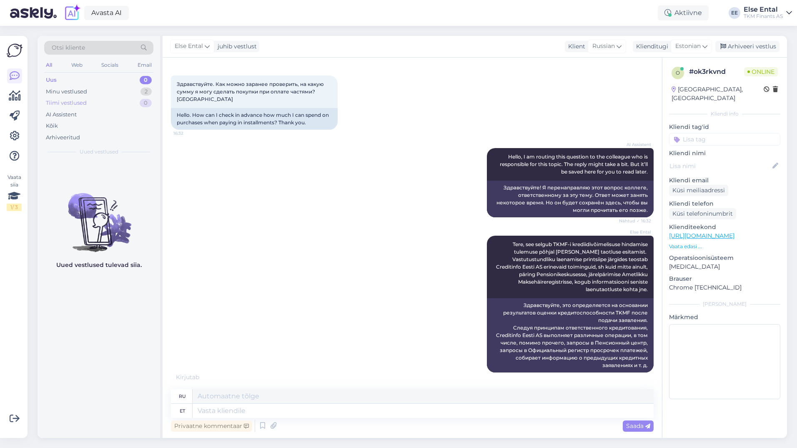
scroll to position [43, 0]
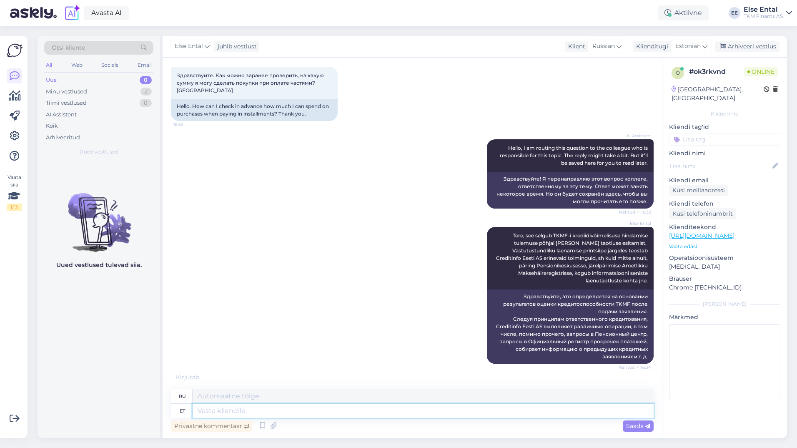
click at [266, 412] on textarea at bounding box center [423, 410] width 461 height 14
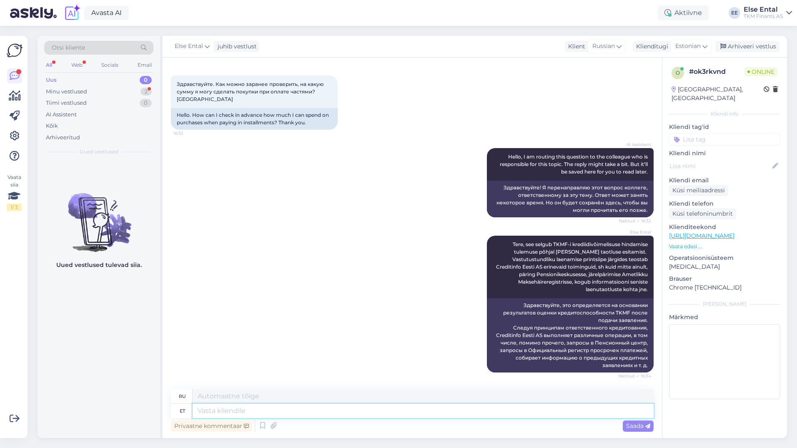
scroll to position [100, 0]
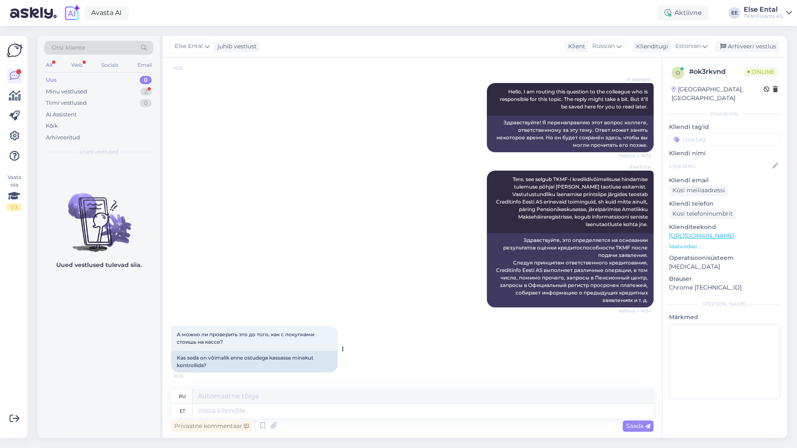
drag, startPoint x: 234, startPoint y: 343, endPoint x: 173, endPoint y: 330, distance: 62.3
click at [173, 330] on div "А можно ли проверить это до того, как с покупками стоишь на кассе? 16:35" at bounding box center [254, 338] width 167 height 25
drag, startPoint x: 173, startPoint y: 330, endPoint x: 194, endPoint y: 333, distance: 21.0
copy span "А можно ли проверить это до того, как с покупками стоишь на кассе?"
click at [231, 406] on textarea at bounding box center [423, 410] width 461 height 14
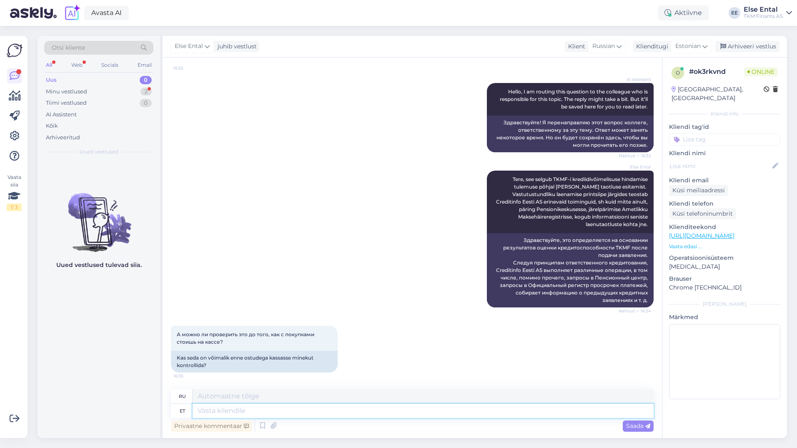
click at [235, 408] on textarea at bounding box center [423, 410] width 461 height 14
click at [293, 424] on div "Privaatne kommentaar Saada" at bounding box center [412, 426] width 483 height 16
click at [289, 410] on textarea at bounding box center [423, 410] width 461 height 14
type textarea "Kahjuks"
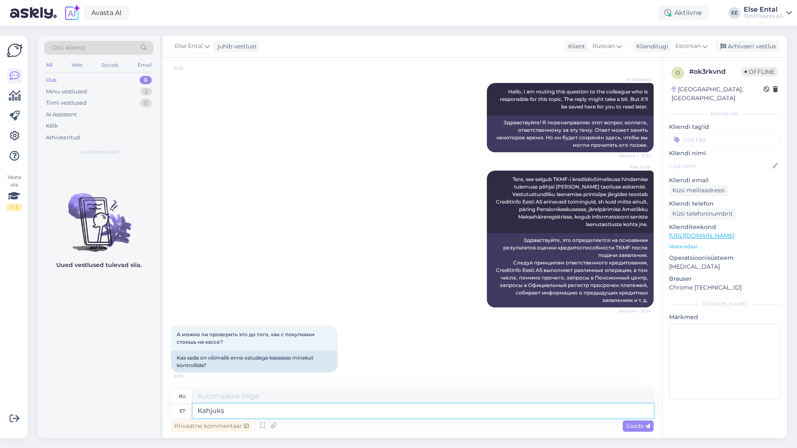
type textarea "К сожалению"
type textarea "Kahjuks mitte"
type textarea "К сожалению, нет."
type textarea "Kahjuks mitte, see i"
type textarea "К сожалению, нет, это"
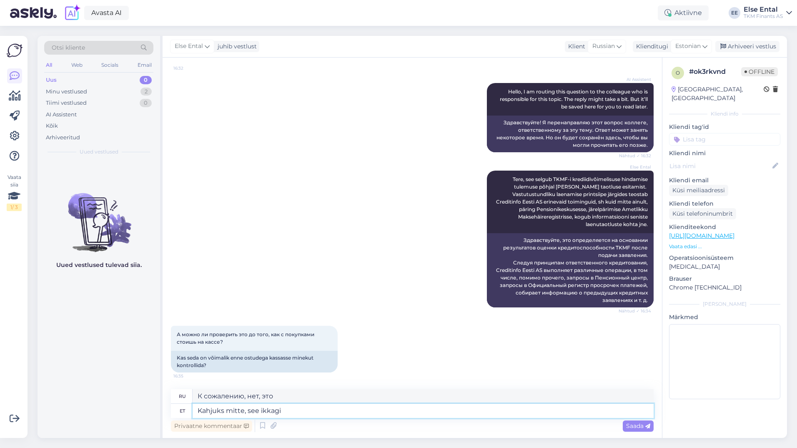
type textarea "Kahjuks mitte, see ikkagi s"
type textarea "К сожалению, нет, и всё."
type textarea "Kahjuks mitte, see ikkagi sõltub k"
type textarea "К сожалению, нет, это все еще зависит"
type textarea "Kahjuks mitte, see ikkagi sõltub konkreetsest kre"
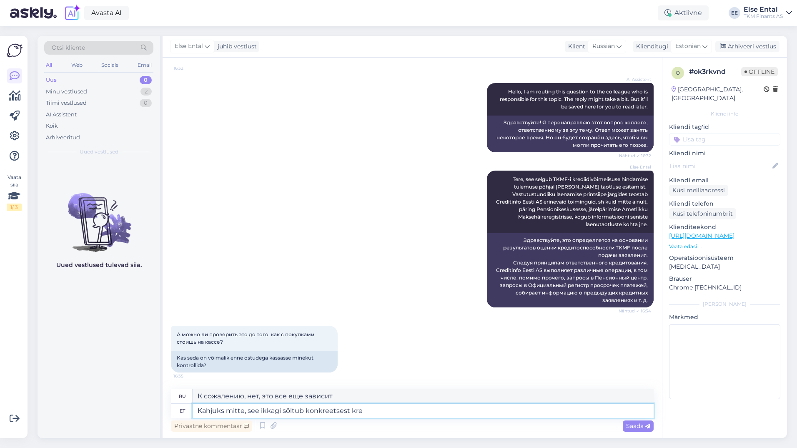
type textarea "К сожалению, нет, это все еще зависит от конкретного"
type textarea "Kahjuks mitte, see ikkagi sõltub konkreetsest krediidisummast,"
type textarea "К сожалению, нет, это все равно зависит от конкретной суммы кредита."
type textarea "Kahjuks mitte, see ikkagi sõltub konkreetsest krediidisummast, m"
type textarea "К сожалению, нет, это все еще зависит от конкретной суммы кредита,"
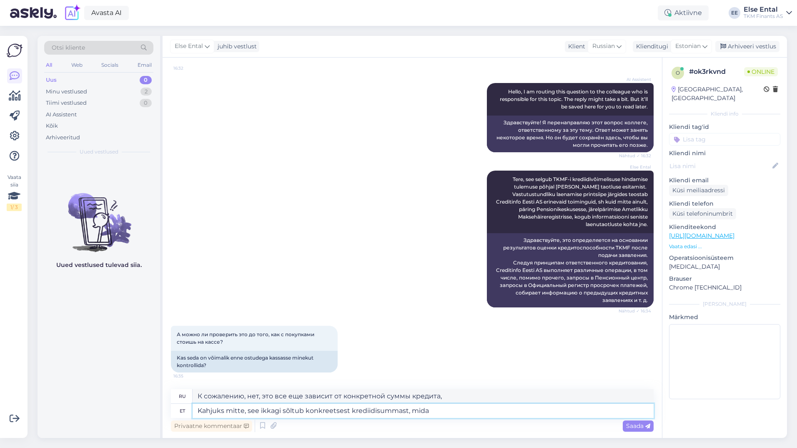
type textarea "Kahjuks mitte, see ikkagi sõltub konkreetsest krediidisummast, mida s"
type textarea "К сожалению, нет, это все еще зависит от конкретной суммы кредита, которую вы"
type textarea "Kahjuks mitte, see ikkagi sõltub konkreetsest krediidisummast, mida soovite"
type textarea "К сожалению, нет, это все еще зависит от конкретной суммы кредита, которую вы х…"
type textarea "Kahjuks mitte, see ikkagi sõltub konkreetsest krediidisummast, mida soovite, ku"
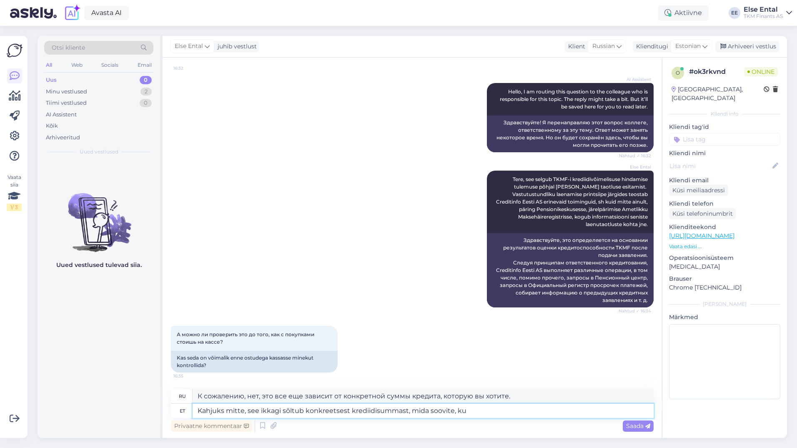
type textarea "К сожалению, нет, это все еще зависит от конкретной суммы кредита, которую вы х…"
type textarea "Kahjuks mitte, see ikkagi sõltub konkreetsest krediidisummast, mida soovite, ku…"
type textarea "К сожалению, нет, это все еще зависит от конкретной суммы кредита, которую вы х…"
type textarea "Kahjuks mitte, see ikkagi sõltub konkreetsest krediidisummast, mida soovite, ku…"
type textarea "К сожалению, нет, это все еще зависит от конкретной суммы кредита, которую вы х…"
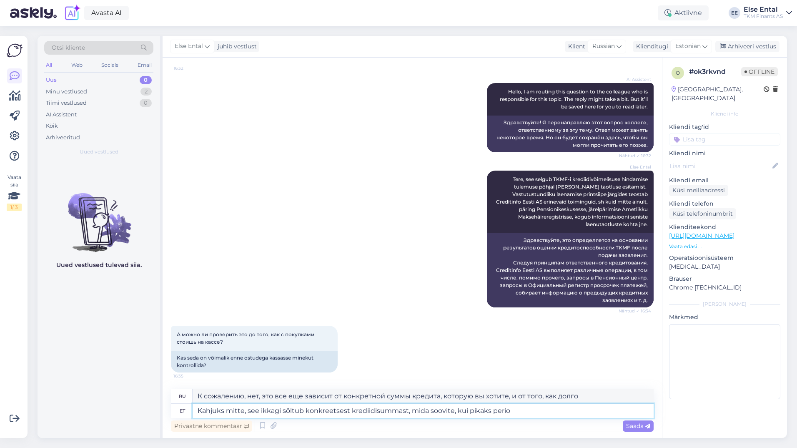
type textarea "Kahjuks mitte, see ikkagi sõltub konkreetsest krediidisummast, mida soovite, ku…"
type textarea "К сожалению, нет, это все еще зависит от конкретной суммы кредита, которую вы х…"
type textarea "Kahjuks mitte, see ikkagi sõltub konkreetsest krediidisummast, mida soovite, ku…"
type textarea "К сожалению, нет, это все еще зависит от конкретной суммы кредита, которую вы х…"
type textarea "Kahjuks mitte, see ikkagi sõltub konkreetsest krediidisummast, mida soovite, ku…"
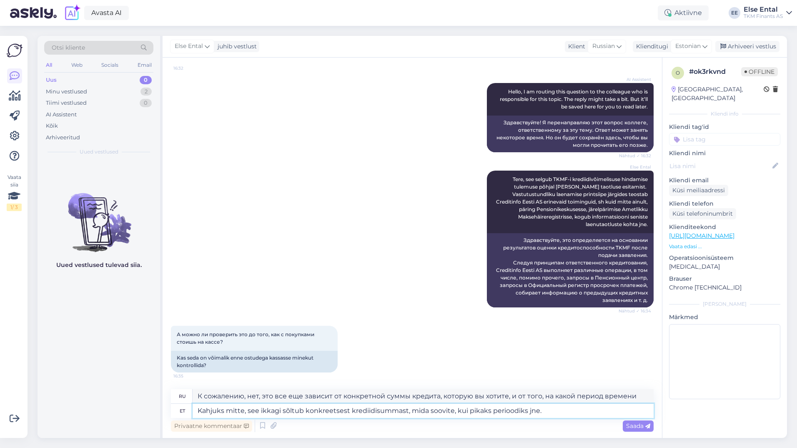
type textarea "К сожалению, нет. Все зависит от конкретной суммы кредита, которую вы хотите по…"
click at [406, 410] on textarea "Kahjuks mitte, see ikkagi sõltub konkreetsest krediidisummast, mida soovite, ku…" at bounding box center [423, 410] width 461 height 14
type textarea "Kahjuks mitte, see ikkagi sõltub konkreetsest krediidisummast , mida soovite, k…"
type textarea "К сожалению, нет. Это все еще зависит от конкретной суммы кредита, которую вы х…"
type textarea "Kahjuks mitte, see ikkagi sõltub konkreetsest krediidisummast [PERSON_NAME] pik…"
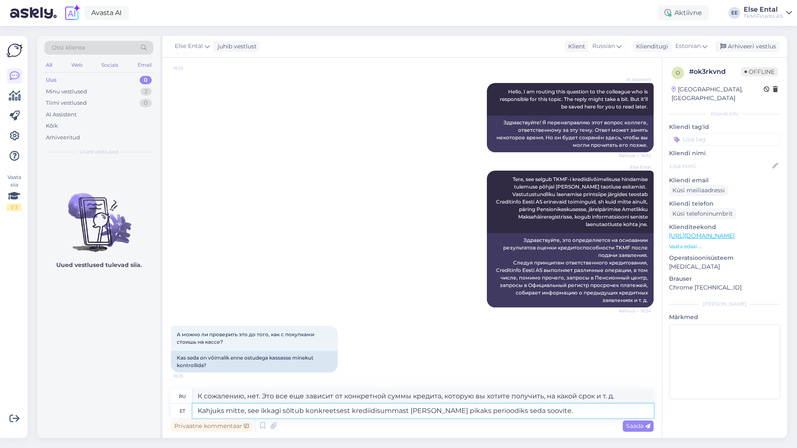
type textarea "К сожалению, нет. Это все еще зависит от конкретной суммы кредита и того, на ка…"
click at [548, 412] on textarea "Kahjuks mitte, see ikkagi sõltub konkreetsest krediidisummast [PERSON_NAME] pik…" at bounding box center [423, 410] width 461 height 14
click at [546, 412] on textarea "Kahjuks mitte, see ikkagi sõltub konkreetsest krediidisummast [PERSON_NAME] pik…" at bounding box center [423, 410] width 461 height 14
type textarea "Kahjuks mitte, see ikkagi sõltub konkreetsest krediidisummast [PERSON_NAME] pik…"
type textarea "К сожалению, нет, это все еще зависит от конкретной суммы кредита и длительност…"
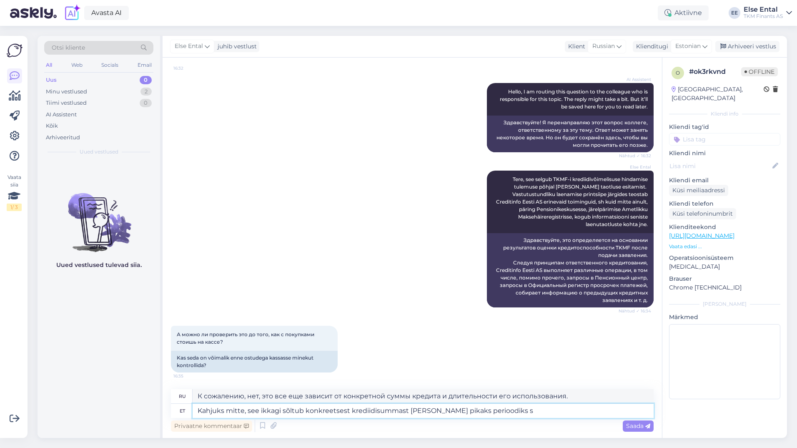
type textarea "Kahjuks mitte, see ikkagi sõltub konkreetsest krediidisummast [PERSON_NAME] pik…"
type textarea "К сожалению, нет, это все еще зависит от конкретной суммы кредита и срока дейст…"
type textarea "Kahjuks mitte, see ikkagi sõltub konkreetsest krediidisummast [PERSON_NAME] pik…"
type textarea "К сожалению, нет, это все еще зависит от конкретной суммы кредита и того, на ка…"
type textarea "Kahjuks mitte, see ikkagi sõltub konkreetsest krediidisummast [PERSON_NAME] pik…"
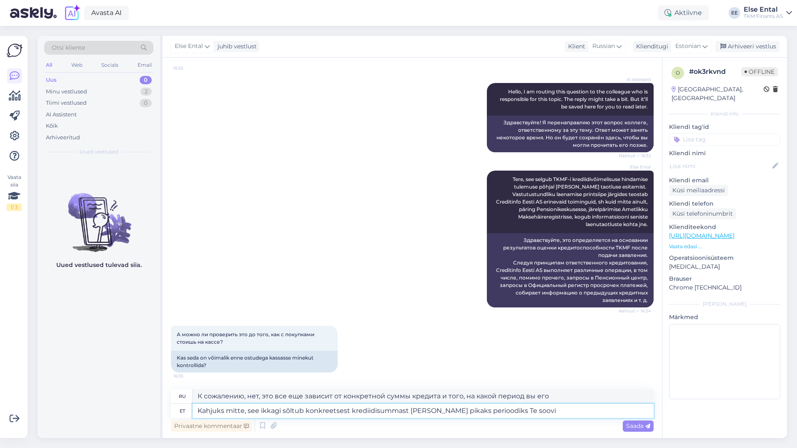
type textarea "К сожалению, нет. Это все еще зависит от конкретной суммы кредита и того, на ка…"
type textarea "Kahjuks mitte, see ikkagi sõltub konkreetsest krediidisummast [PERSON_NAME] pik…"
type textarea "К сожалению, нет. Это все еще зависит от конкретной суммы кредита и того, как д…"
click at [581, 410] on textarea "Kahjuks mitte, see ikkagi sõltub konkreetsest krediidisummast [PERSON_NAME] pik…" at bounding box center [423, 410] width 461 height 14
type textarea "Kahjuks mitte, see ikkagi sõltub konkreetsest krediidisummast [PERSON_NAME] pik…"
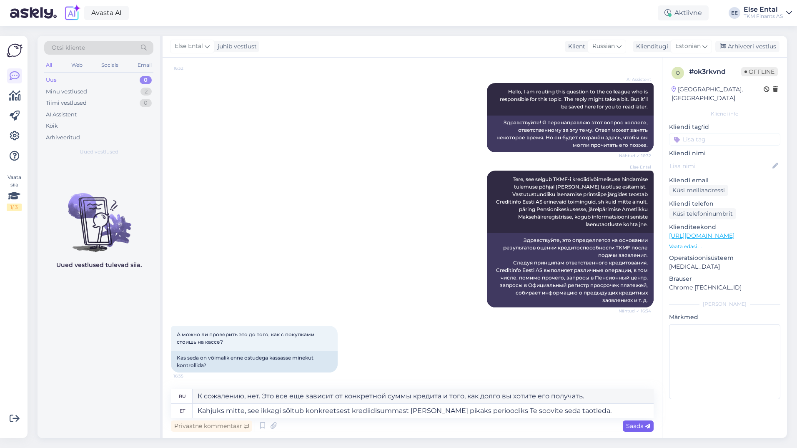
click at [639, 424] on span "Saada" at bounding box center [638, 426] width 24 height 8
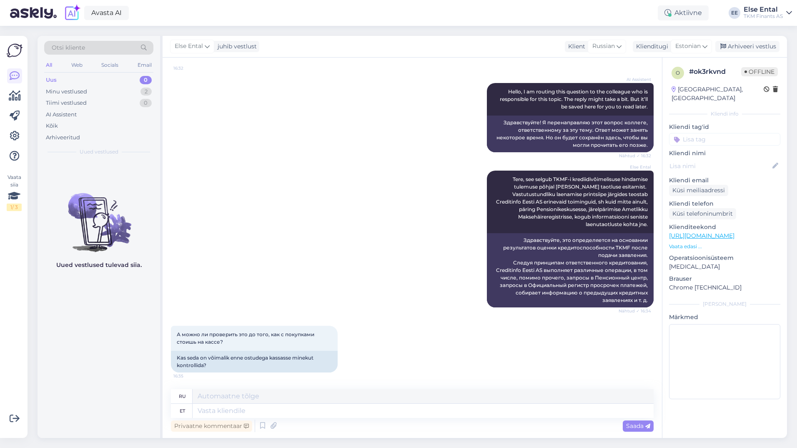
scroll to position [172, 0]
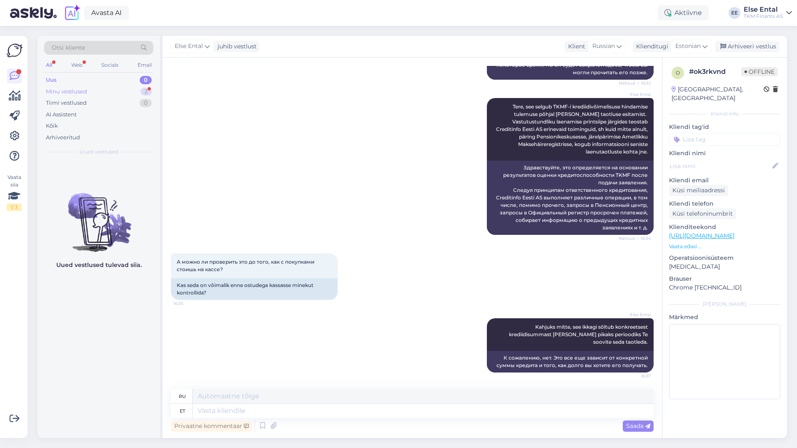
click at [80, 88] on div "Minu vestlused" at bounding box center [66, 92] width 41 height 8
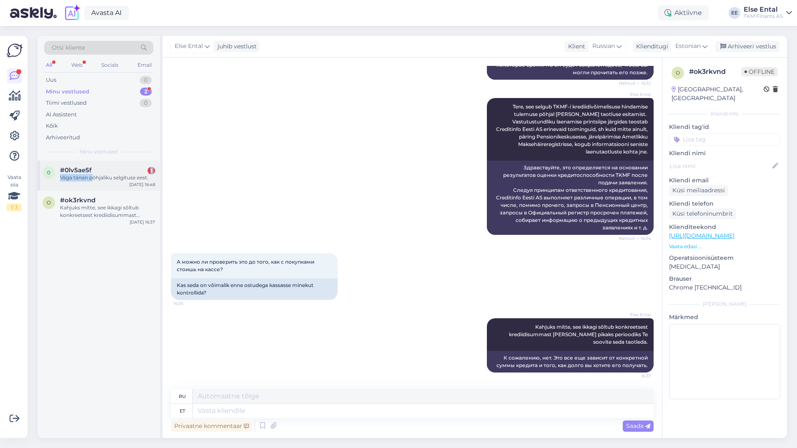
click at [95, 174] on div "#0lv5ae5f 1 Väga tänan põhjaliku selgituse eest." at bounding box center [107, 173] width 95 height 15
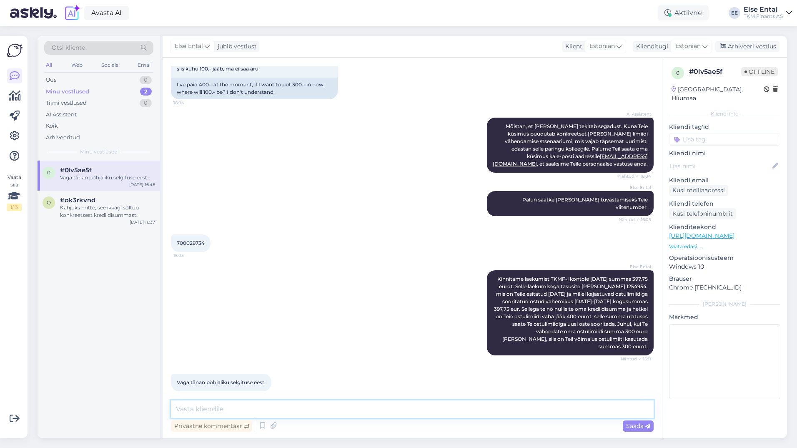
click at [264, 406] on textarea at bounding box center [412, 409] width 483 height 18
click at [397, 416] on textarea at bounding box center [412, 409] width 483 height 18
type textarea "Täname pöördumise eest, kena õhtut!"
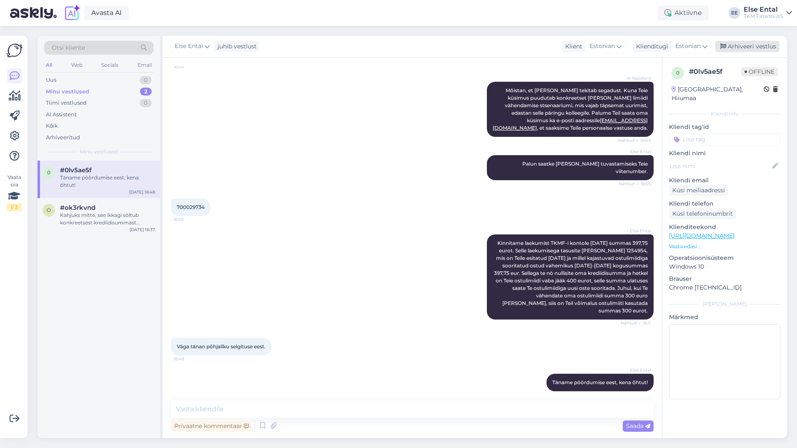
click at [752, 43] on div "Arhiveeri vestlus" at bounding box center [747, 46] width 64 height 11
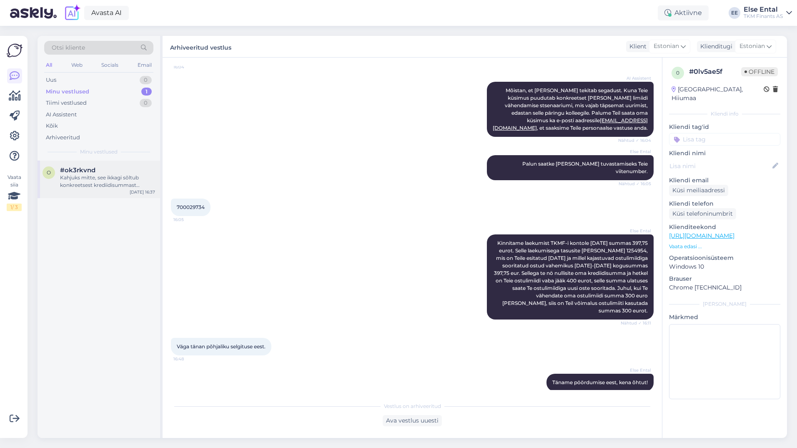
click at [78, 172] on span "#ok3rkvnd" at bounding box center [77, 170] width 35 height 8
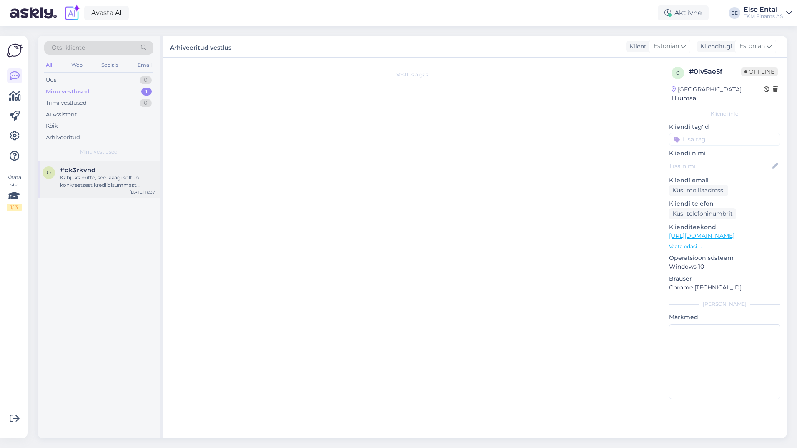
scroll to position [172, 0]
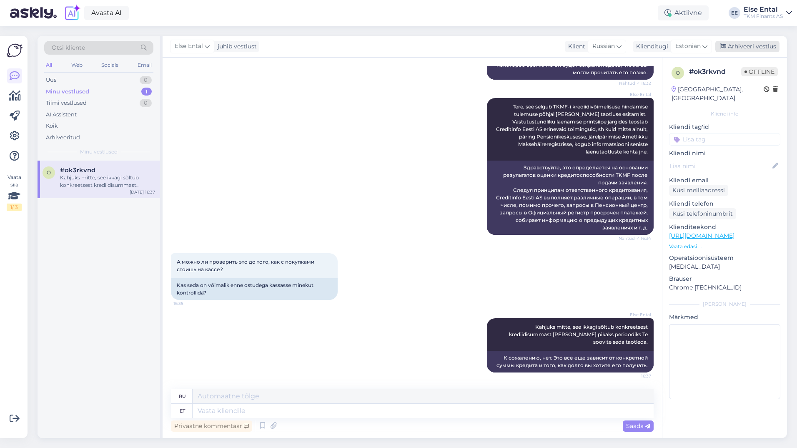
click at [741, 42] on div "Arhiveeri vestlus" at bounding box center [747, 46] width 64 height 11
